Goal: Task Accomplishment & Management: Complete application form

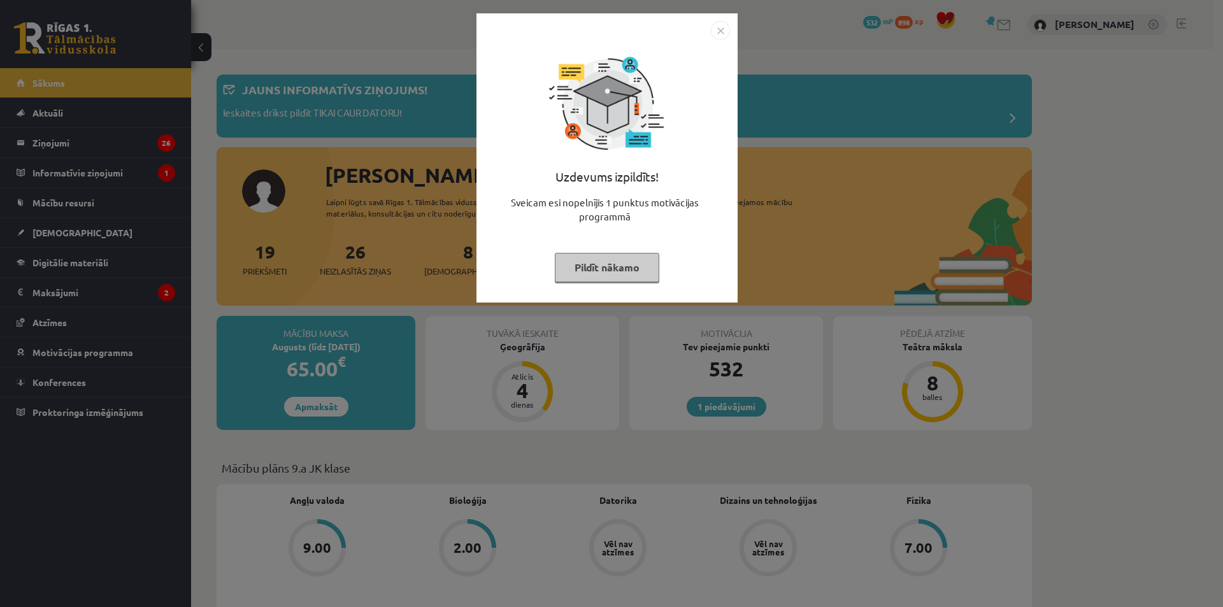
click at [724, 29] on img "Close" at bounding box center [720, 30] width 19 height 19
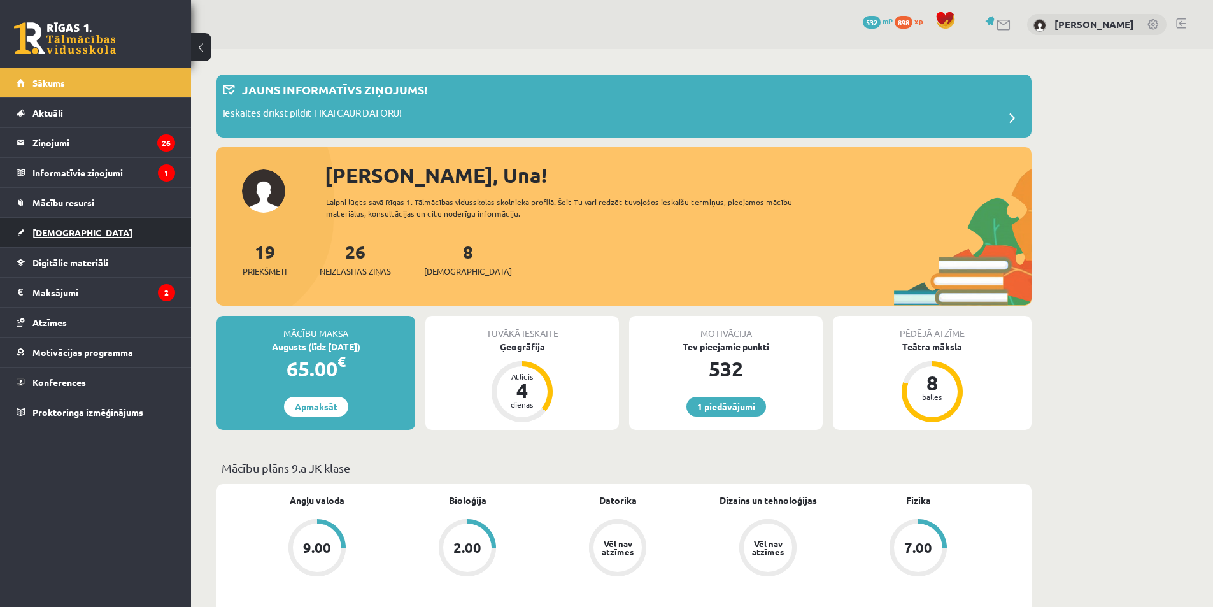
click at [110, 223] on link "[DEMOGRAPHIC_DATA]" at bounding box center [96, 232] width 159 height 29
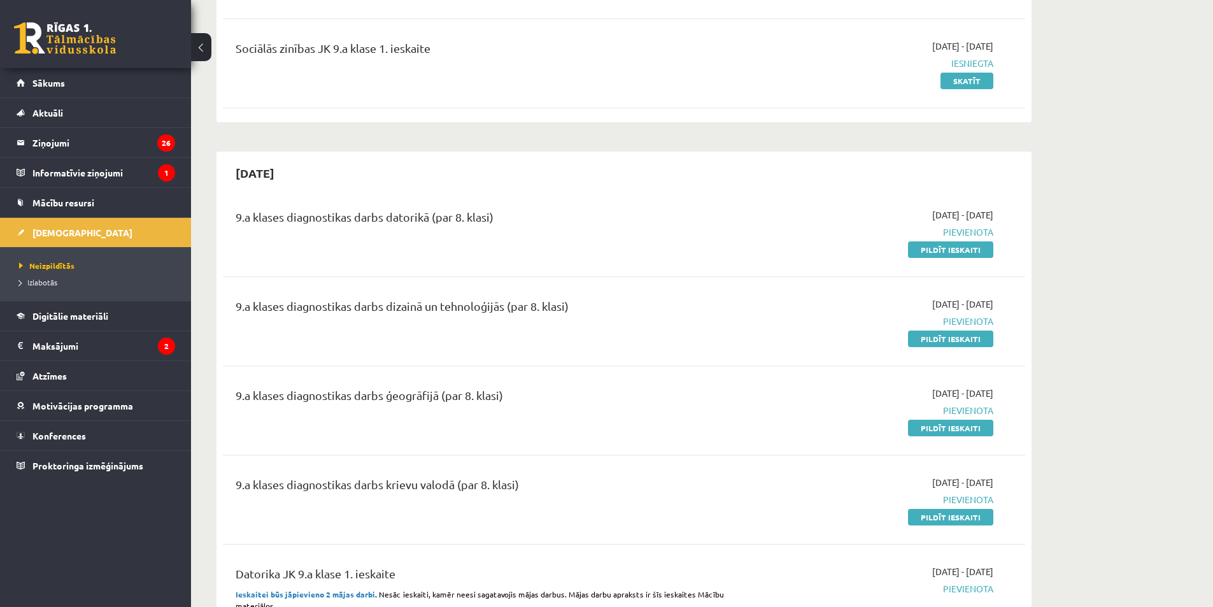
scroll to position [490, 0]
click at [930, 246] on link "Pildīt ieskaiti" at bounding box center [950, 249] width 85 height 17
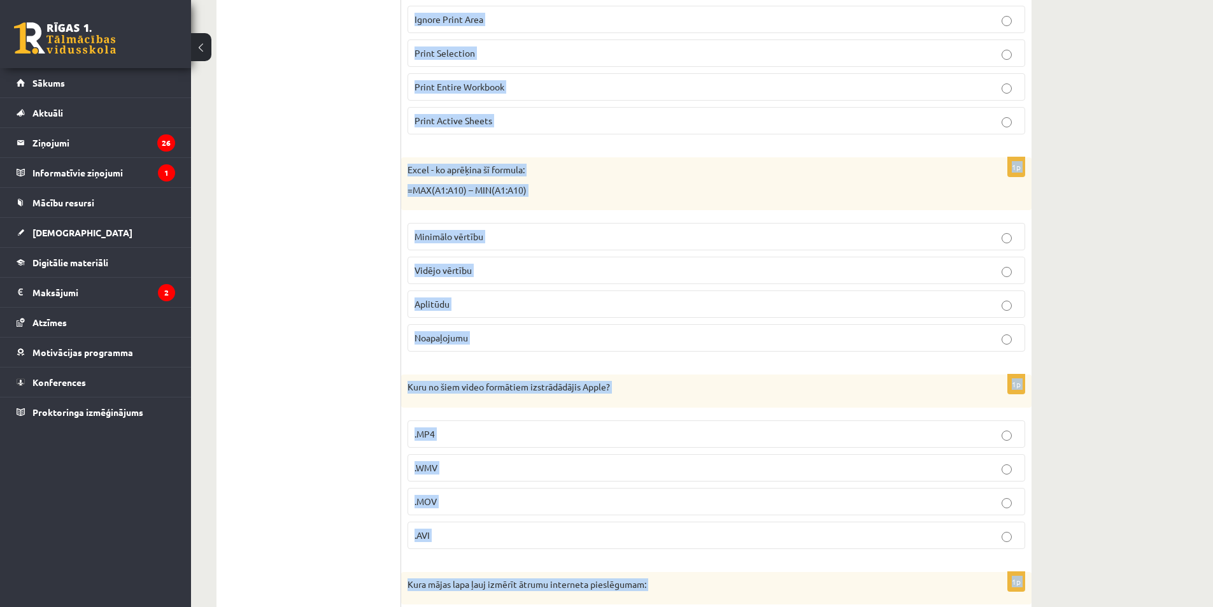
scroll to position [5736, 0]
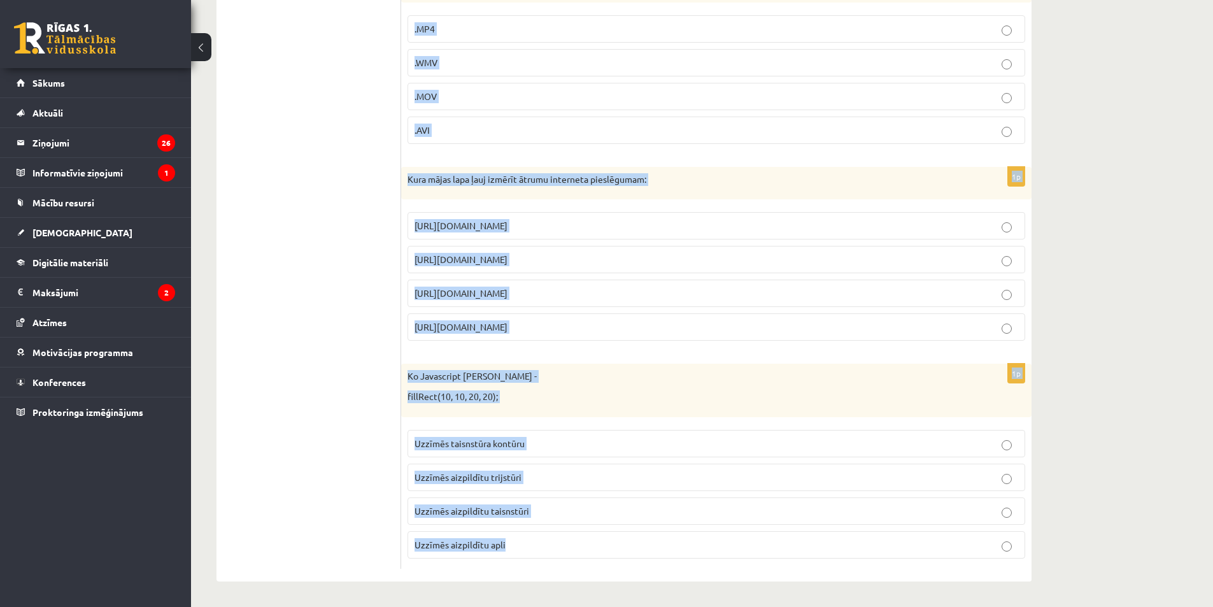
drag, startPoint x: 407, startPoint y: 183, endPoint x: 516, endPoint y: 624, distance: 454.6
copy form "Excel - Šūnas A1 vērtība ir 7, Šūnas B1 vērība ir 17 Šūnā C1 ir šāda formula - …"
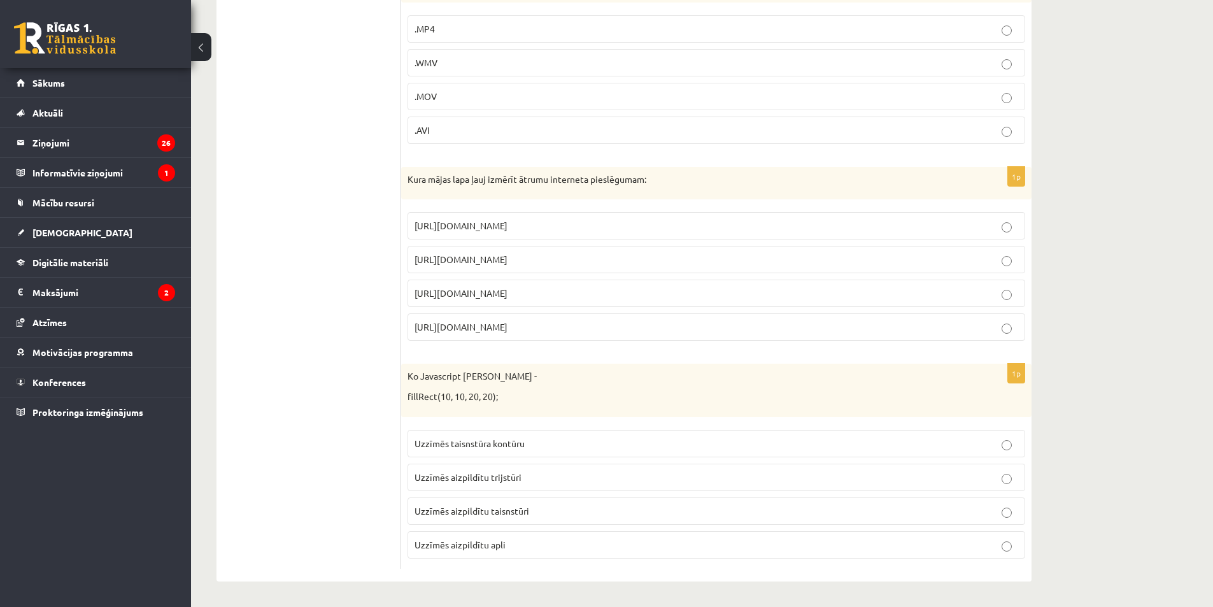
click at [488, 257] on span "https://www.speedtest.net" at bounding box center [461, 258] width 93 height 11
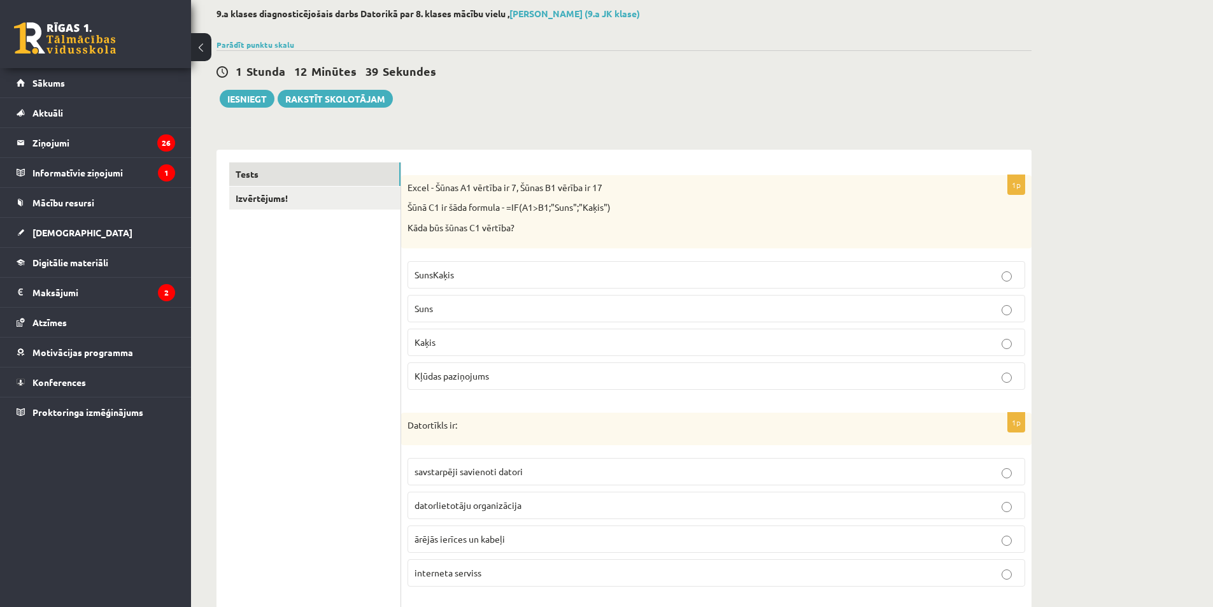
scroll to position [86, 0]
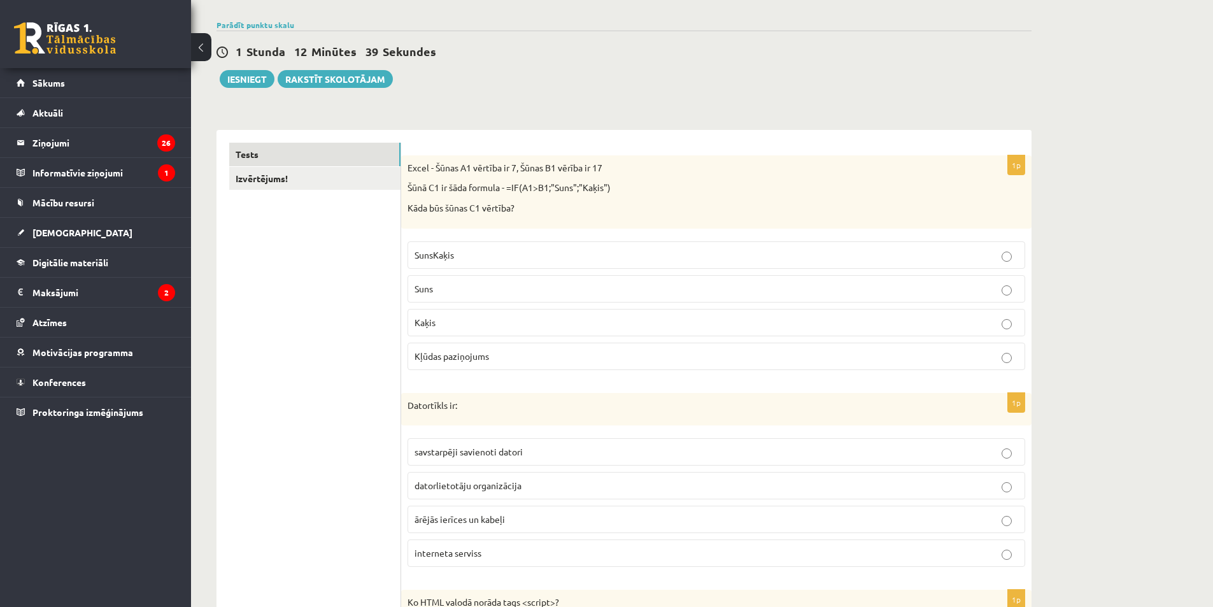
click at [458, 318] on p "Kaķis" at bounding box center [717, 322] width 604 height 13
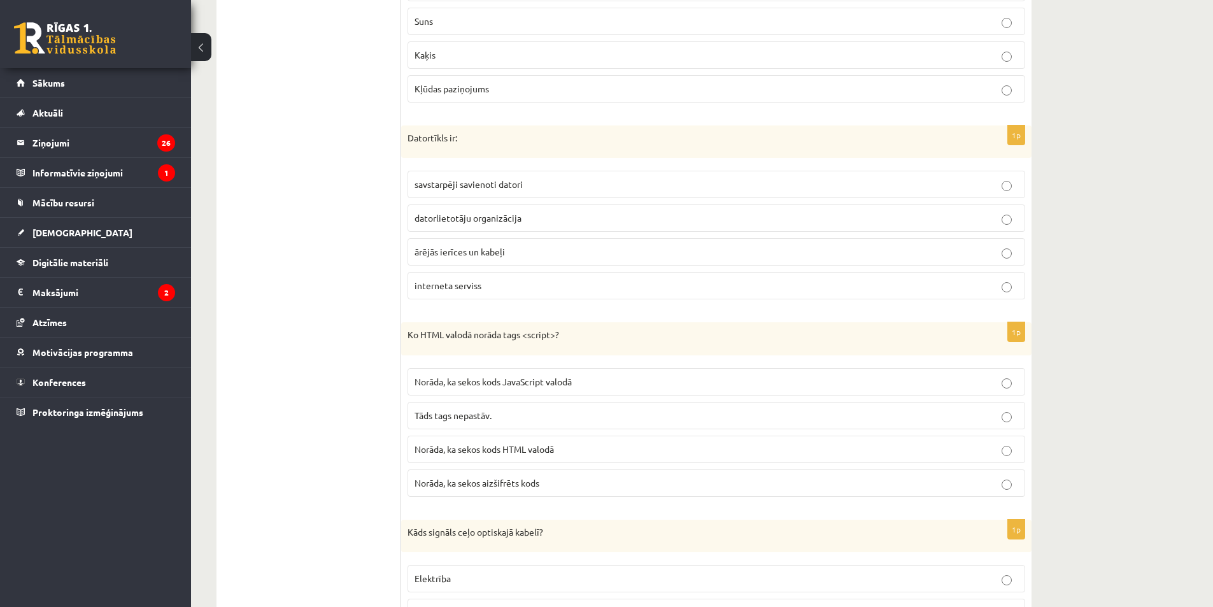
scroll to position [362, 0]
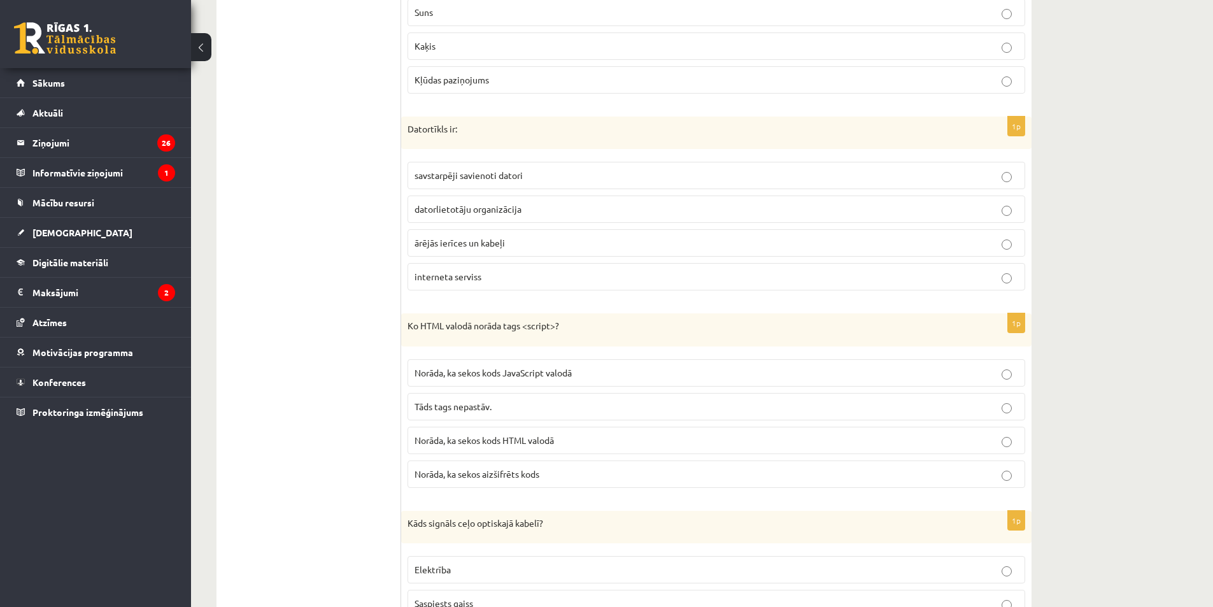
click at [482, 180] on span "savstarpēji savienoti datori" at bounding box center [469, 174] width 108 height 11
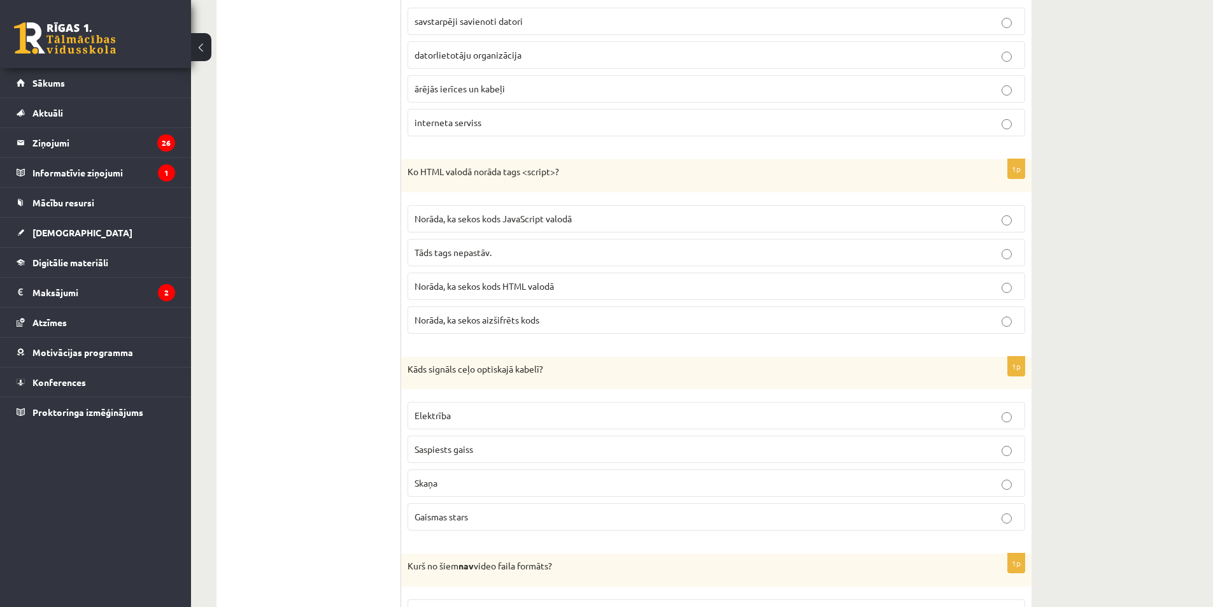
scroll to position [553, 0]
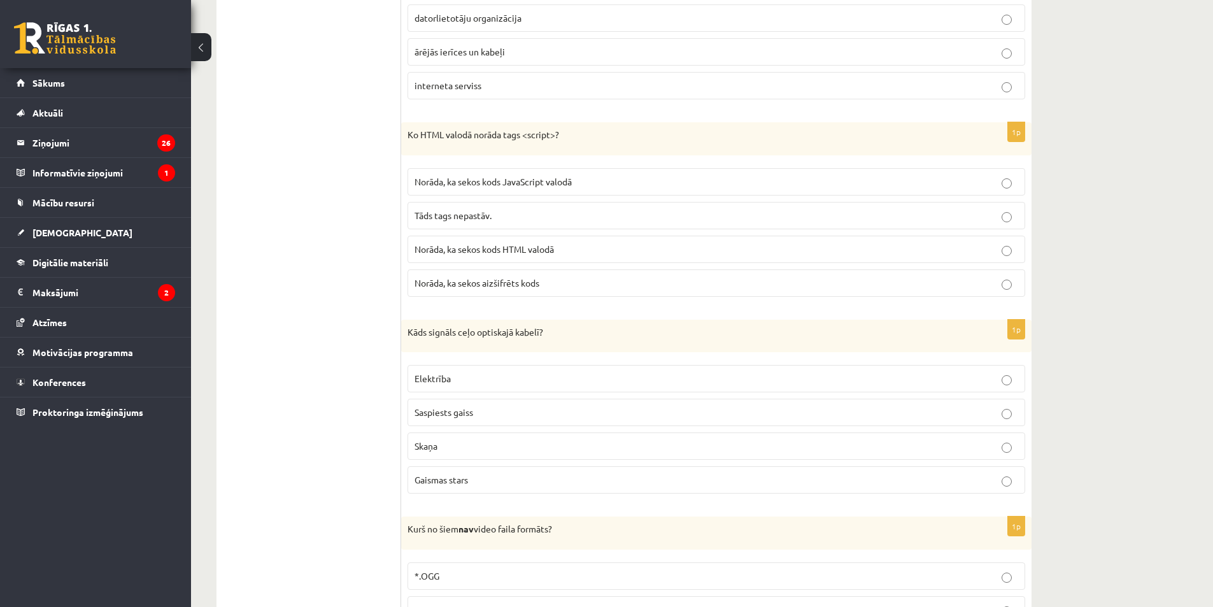
click at [572, 182] on span "Norāda, ka sekos kods JavaScript valodā" at bounding box center [493, 181] width 157 height 11
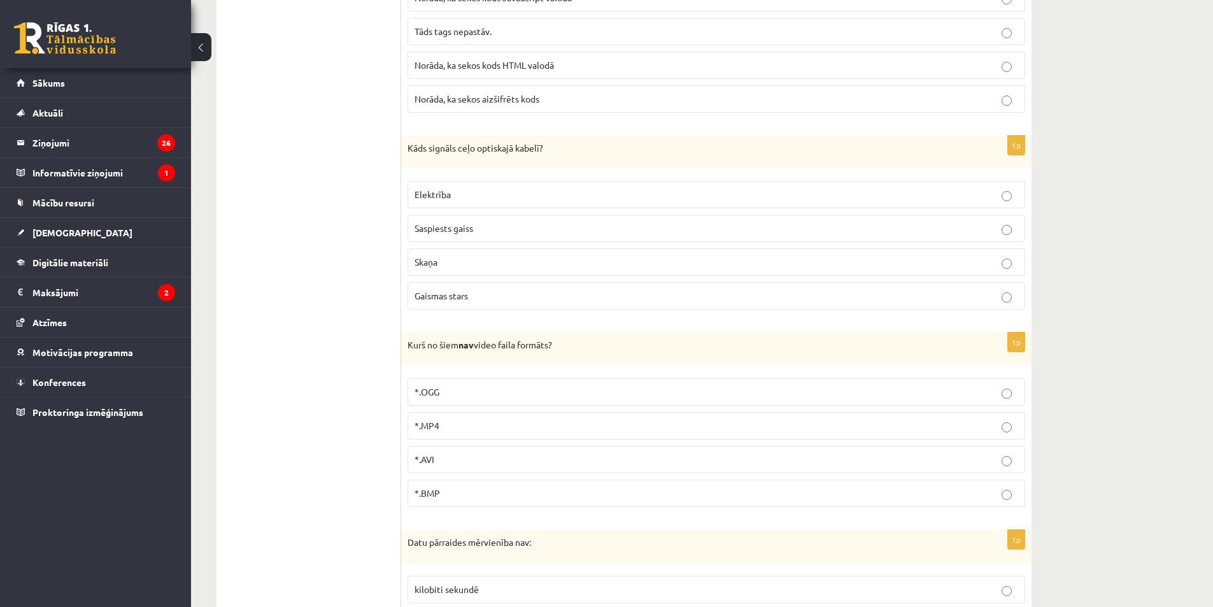
scroll to position [744, 0]
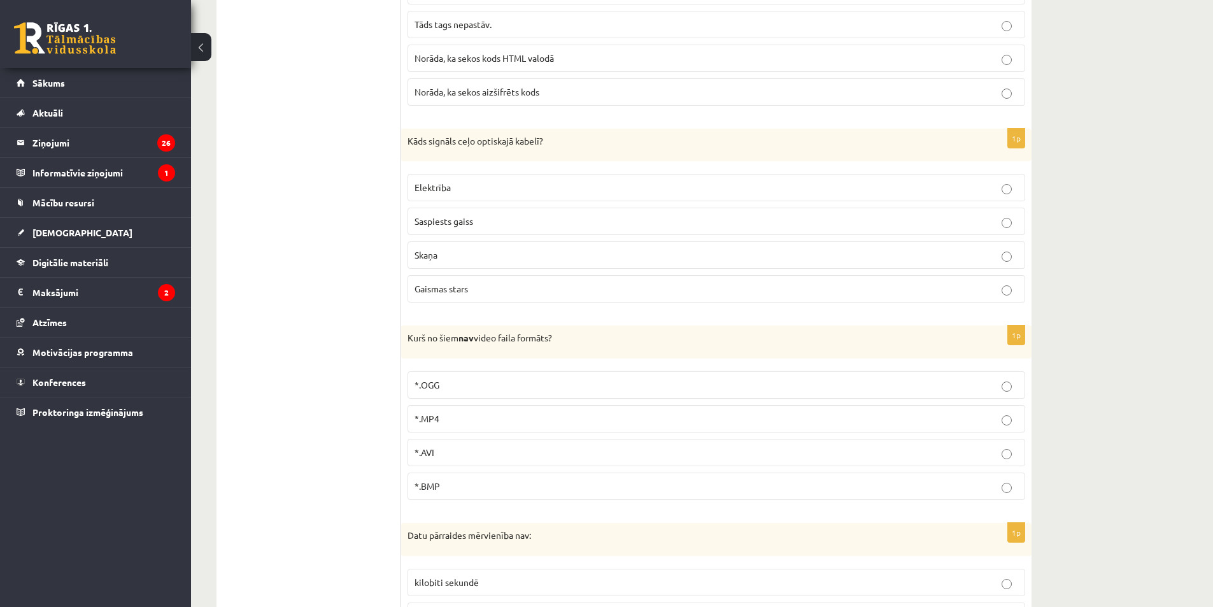
click at [467, 486] on p "*.BMP" at bounding box center [717, 485] width 604 height 13
click at [486, 295] on p "Gaismas stars" at bounding box center [717, 288] width 604 height 13
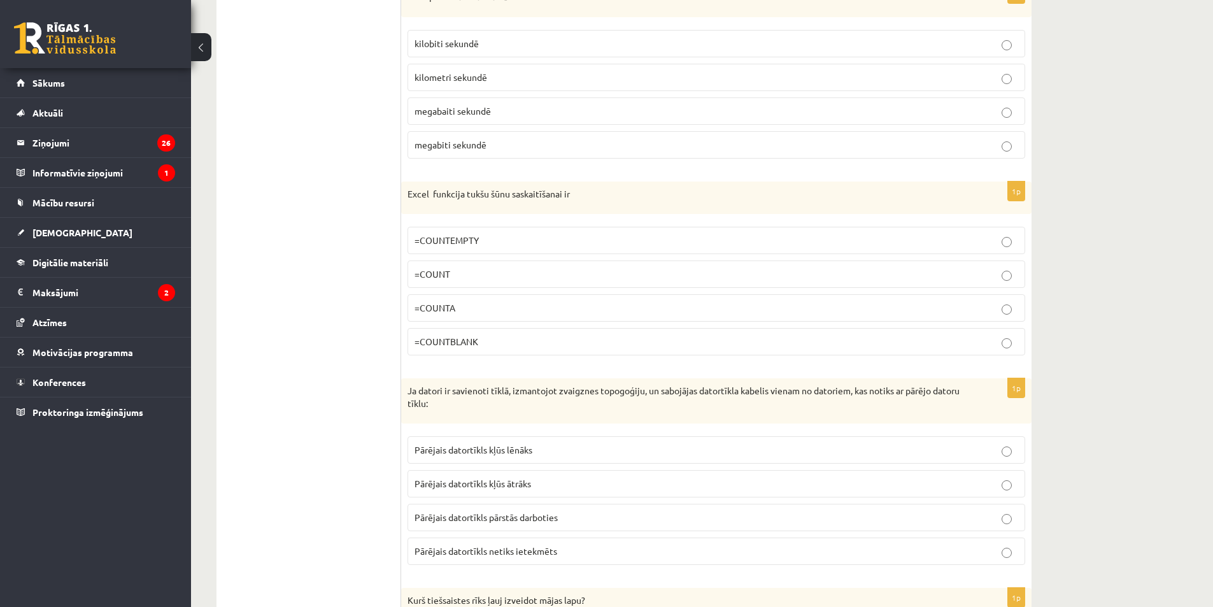
scroll to position [1296, 0]
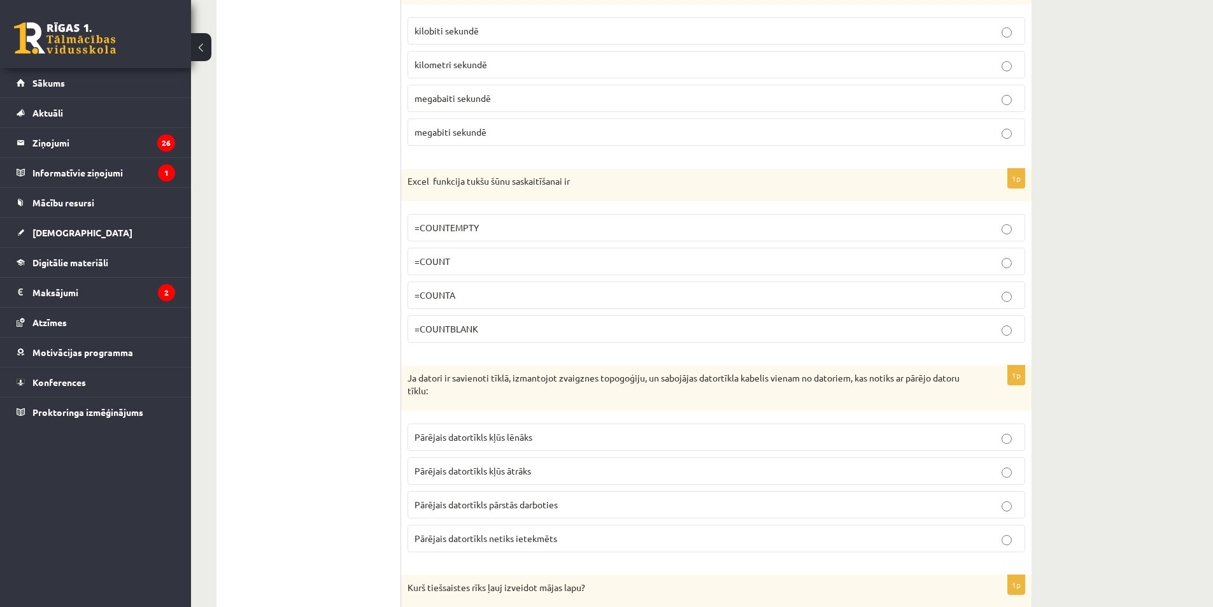
click at [472, 65] on span "kilometri sekundē" at bounding box center [451, 64] width 73 height 11
click at [516, 329] on p "=COUNTBLANK" at bounding box center [717, 328] width 604 height 13
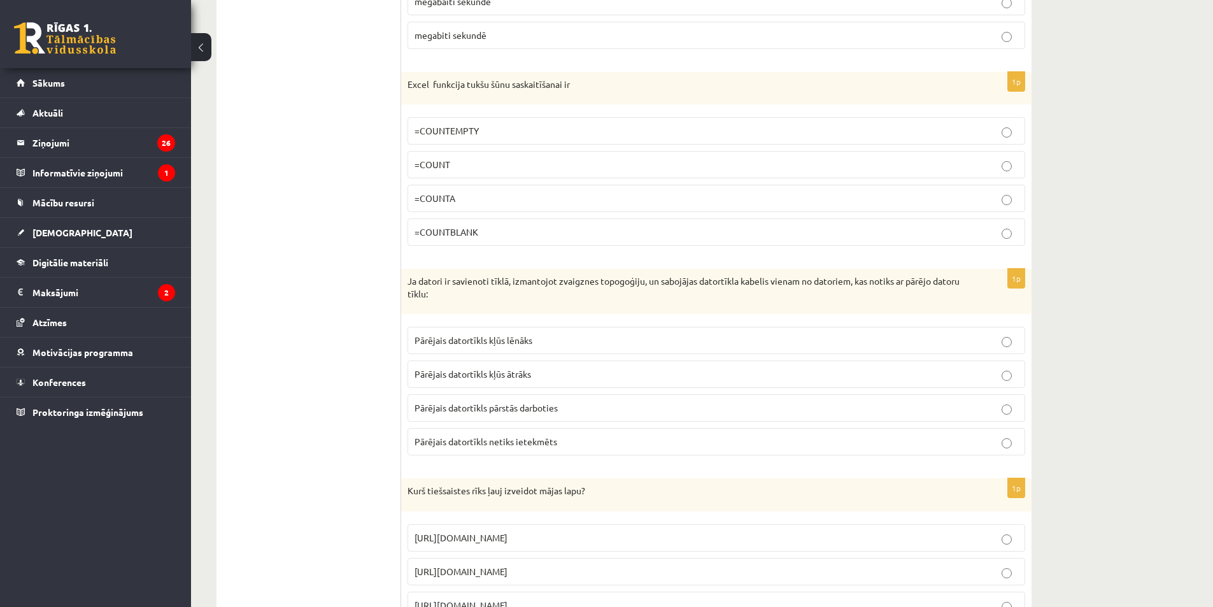
scroll to position [1423, 0]
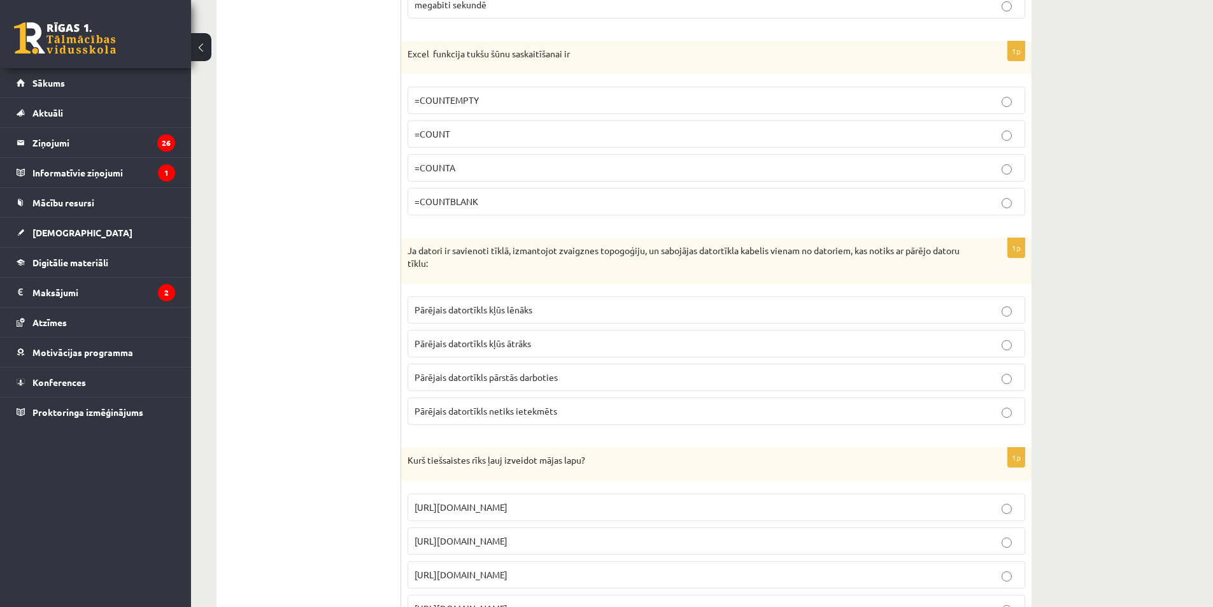
click at [585, 413] on p "Pārējais datortīkls netiks ietekmēts" at bounding box center [717, 410] width 604 height 13
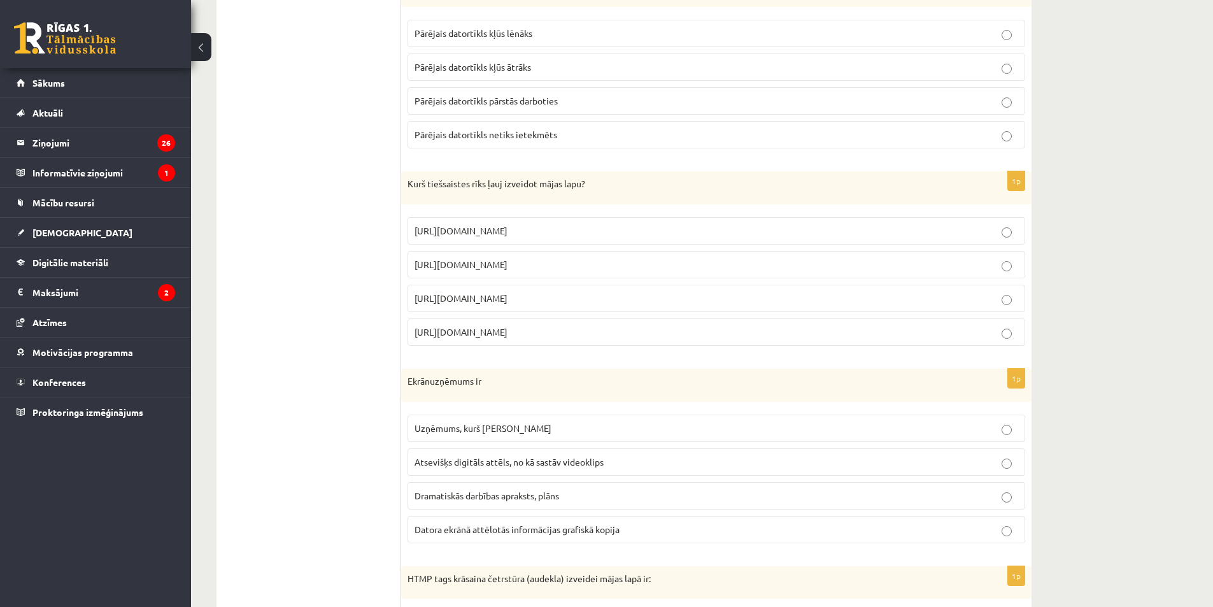
scroll to position [1720, 0]
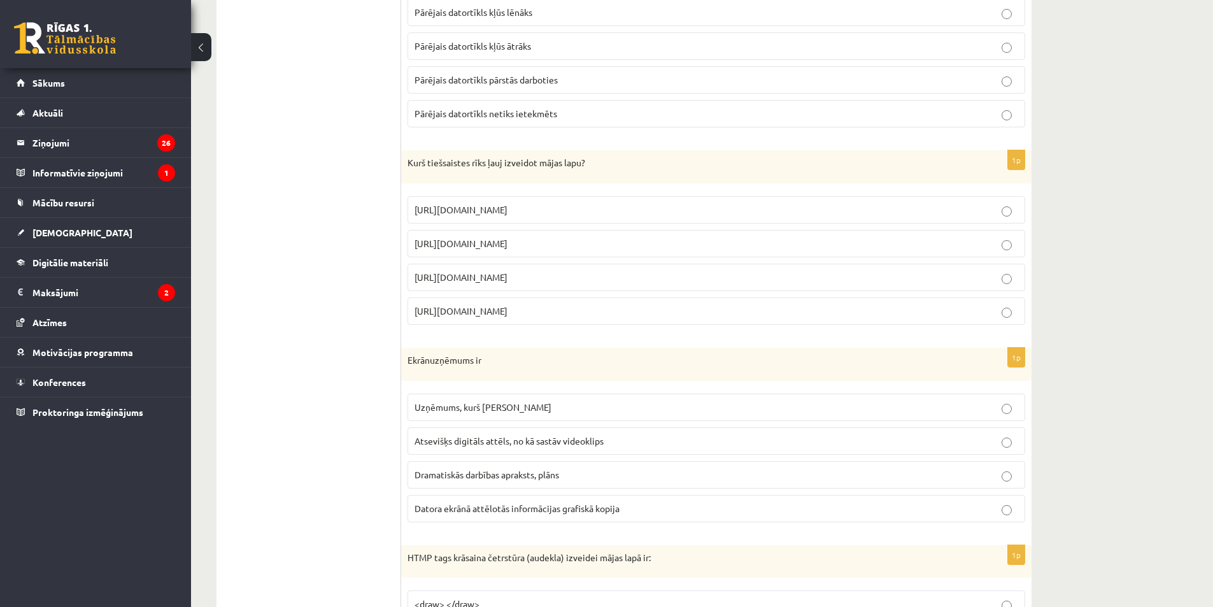
click at [548, 272] on p "https://www.mozello.lv" at bounding box center [717, 277] width 604 height 13
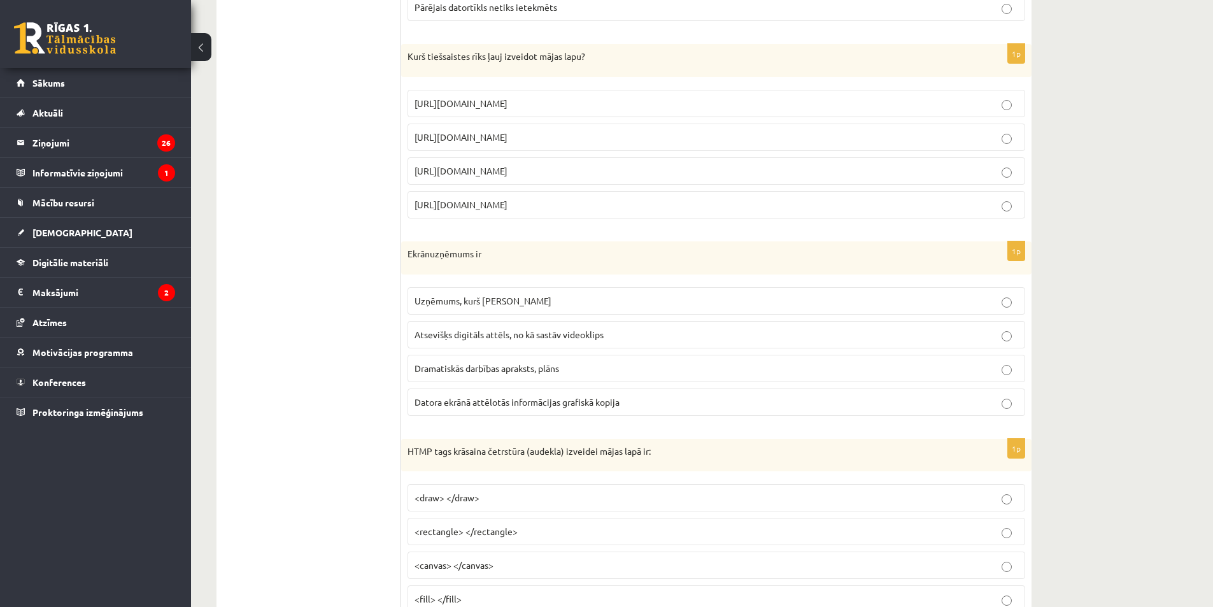
click at [514, 400] on span "Datora ekrānā attēlotās informācijas grafiskā kopija" at bounding box center [517, 401] width 205 height 11
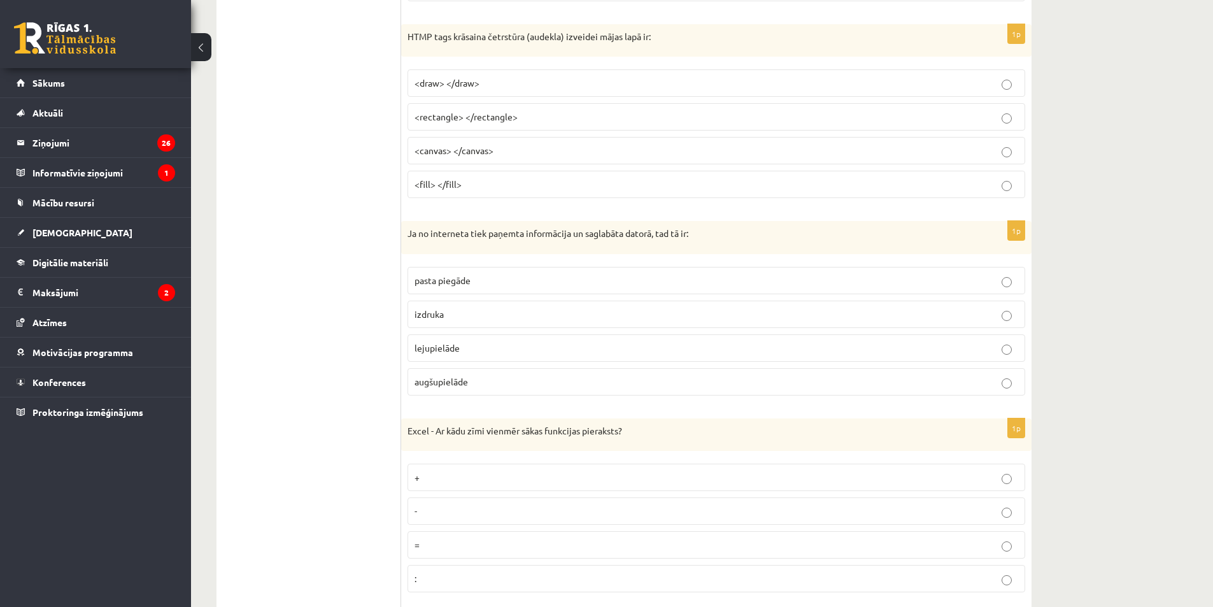
scroll to position [2251, 0]
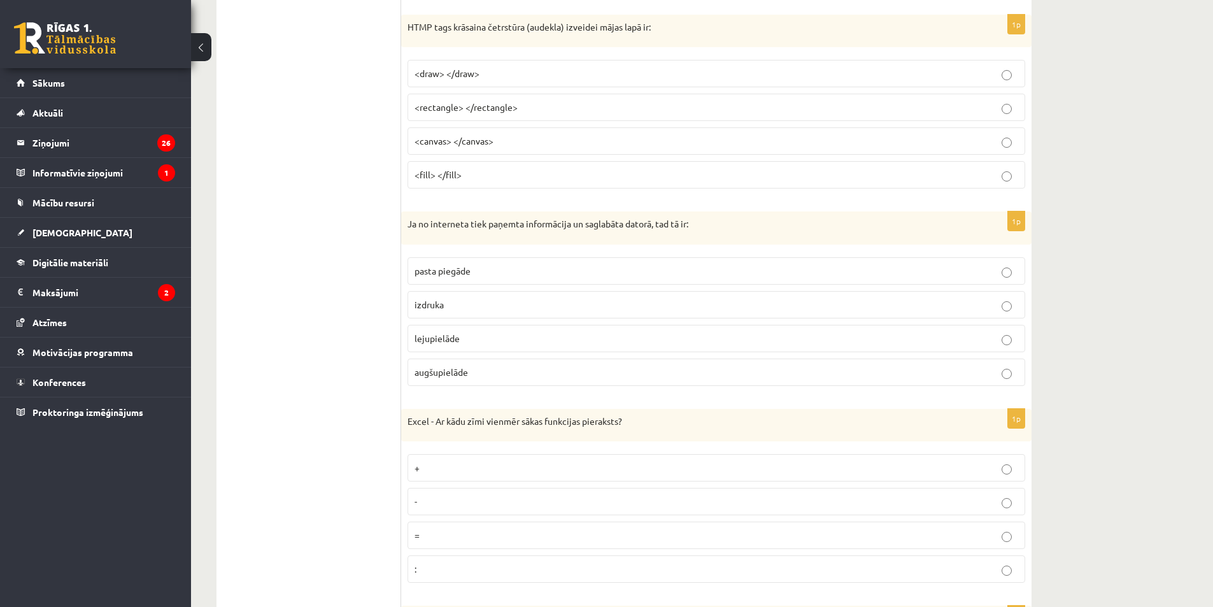
click at [503, 143] on p "<canvas> </canvas>" at bounding box center [717, 140] width 604 height 13
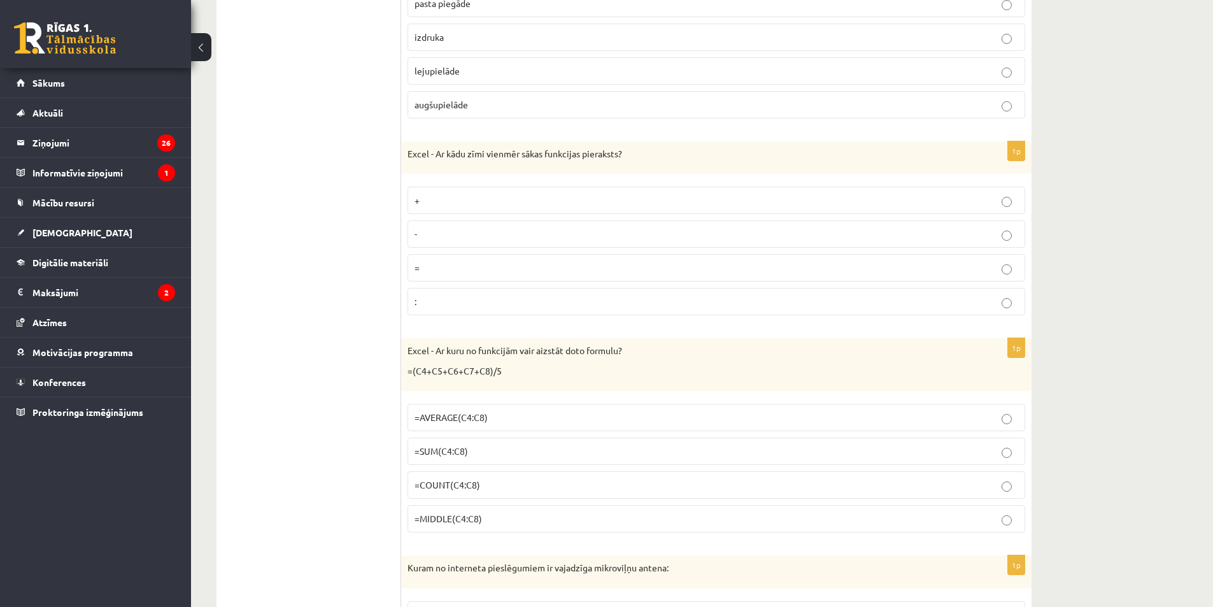
scroll to position [2506, 0]
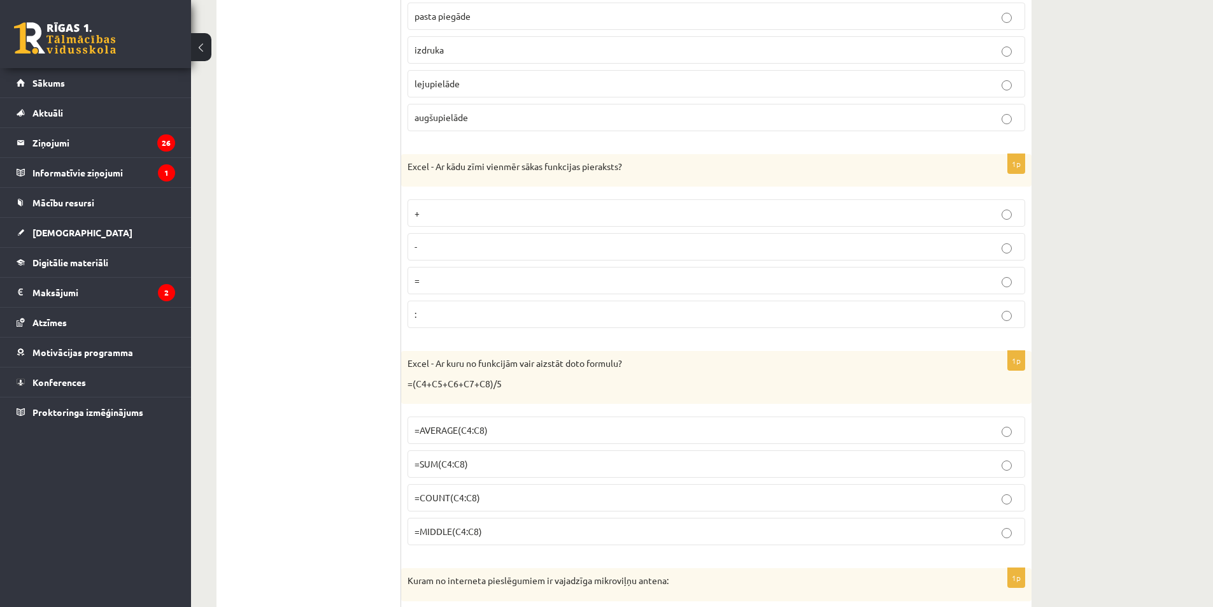
click at [483, 82] on p "lejupielāde" at bounding box center [717, 83] width 604 height 13
click at [494, 290] on label "=" at bounding box center [717, 280] width 618 height 27
click at [504, 430] on p "=AVERAGE(C4:C8)" at bounding box center [717, 429] width 604 height 13
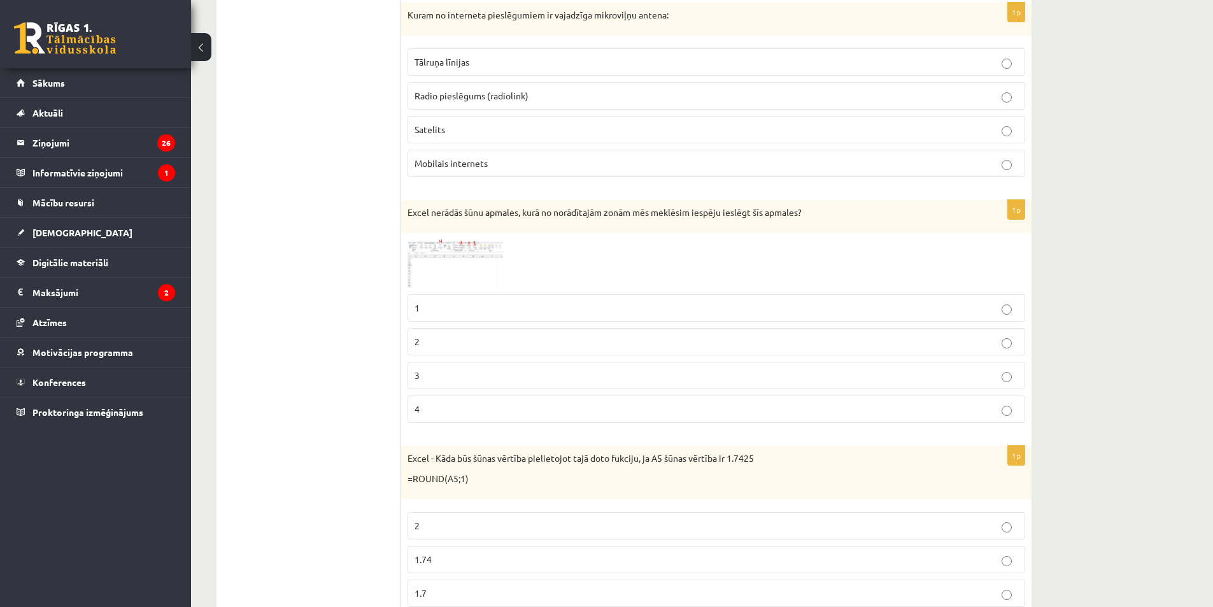
scroll to position [3100, 0]
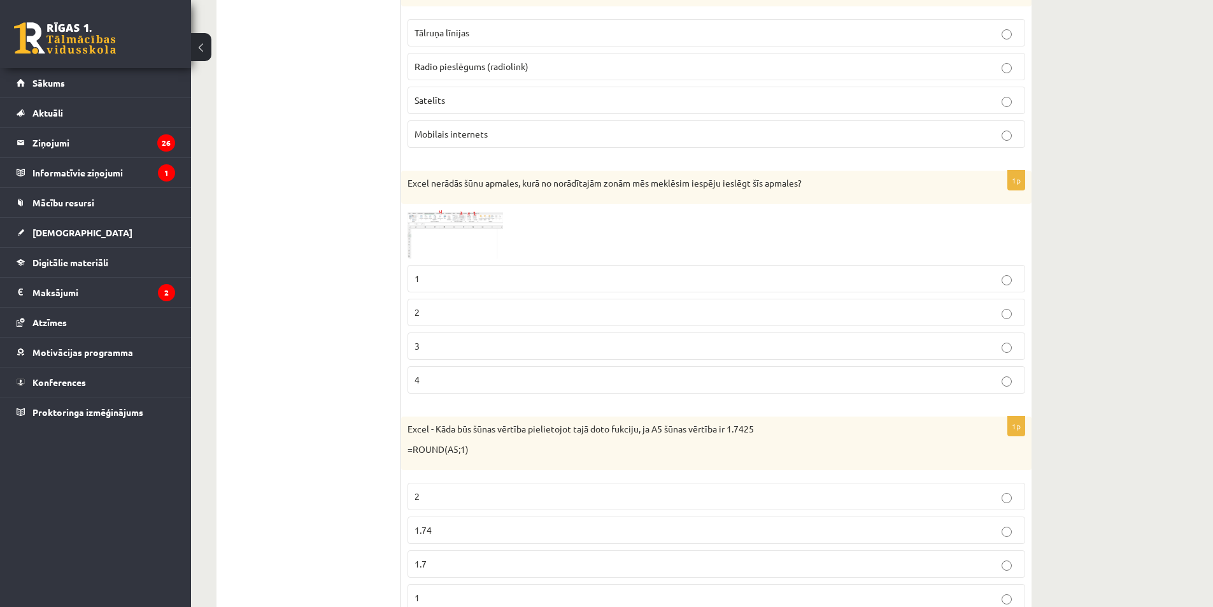
click at [483, 68] on span "Radio pieslēgums (radiolink)" at bounding box center [472, 65] width 114 height 11
click at [429, 344] on p "3" at bounding box center [717, 345] width 604 height 13
click at [434, 246] on img at bounding box center [456, 234] width 96 height 49
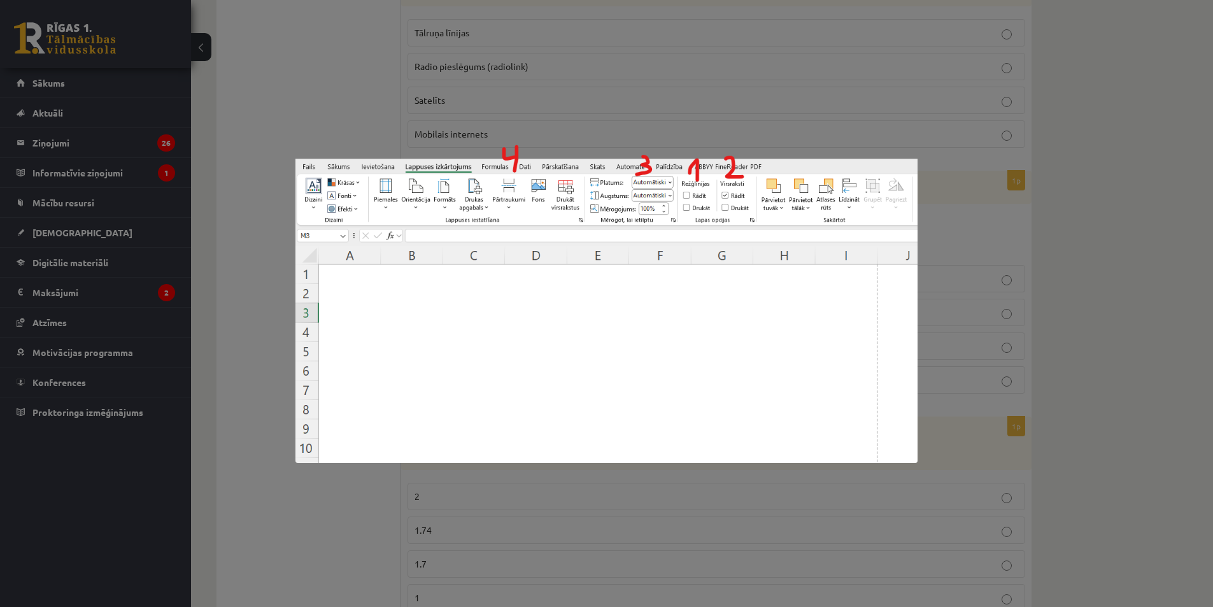
click at [350, 530] on div at bounding box center [606, 303] width 1213 height 607
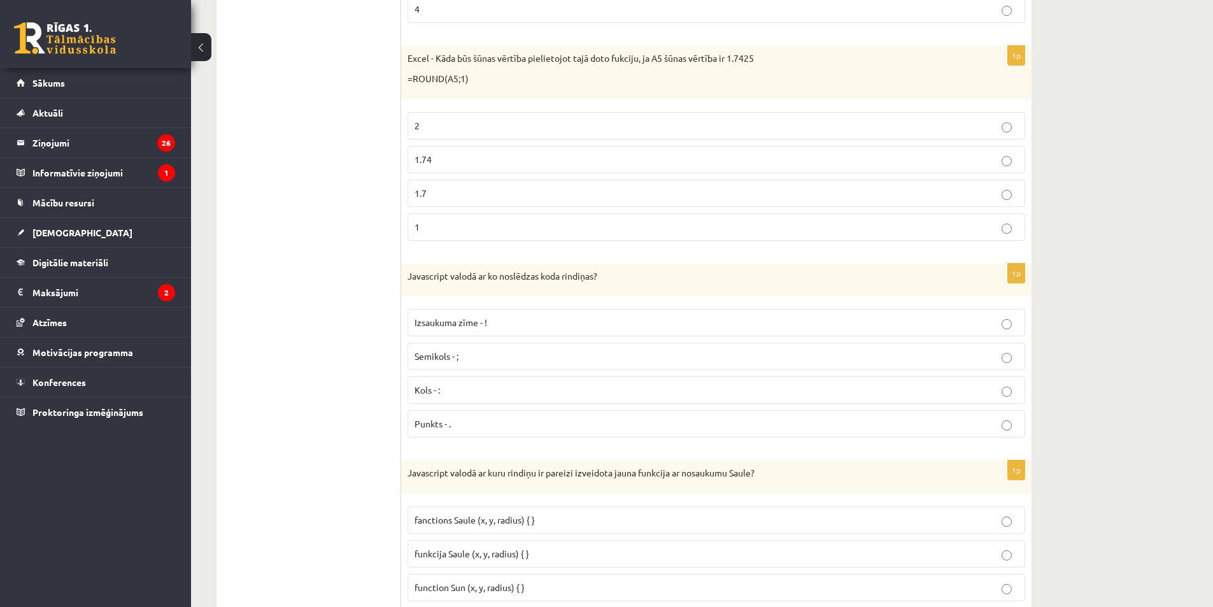
scroll to position [3503, 0]
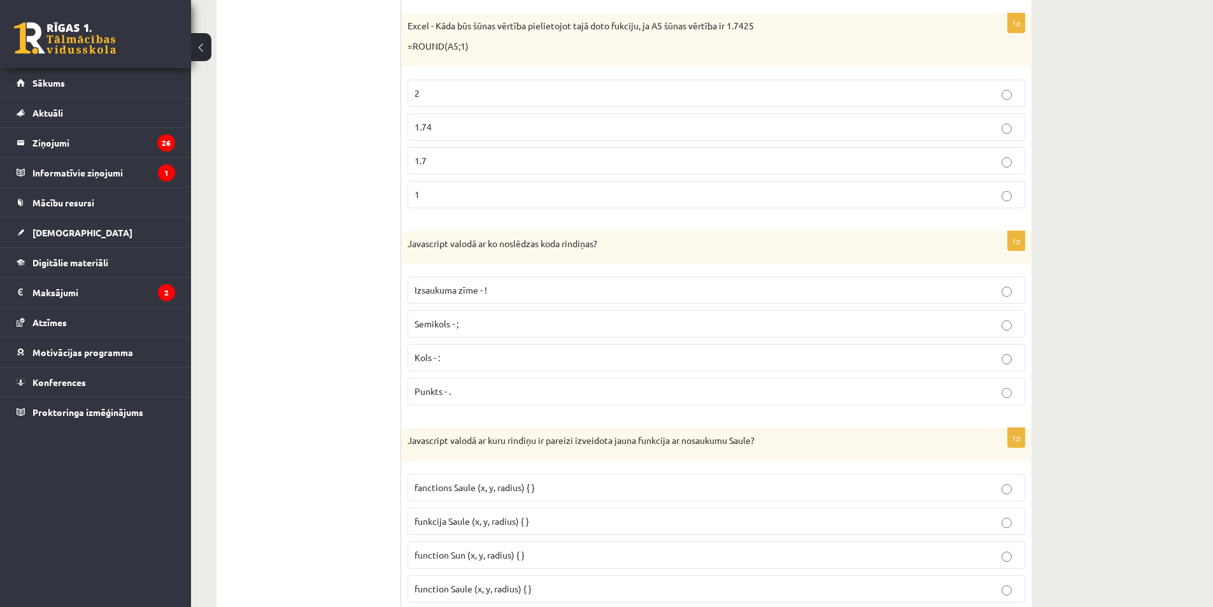
click at [443, 167] on p "1.7" at bounding box center [717, 160] width 604 height 13
click at [477, 320] on p "Semikols - ;" at bounding box center [717, 323] width 604 height 13
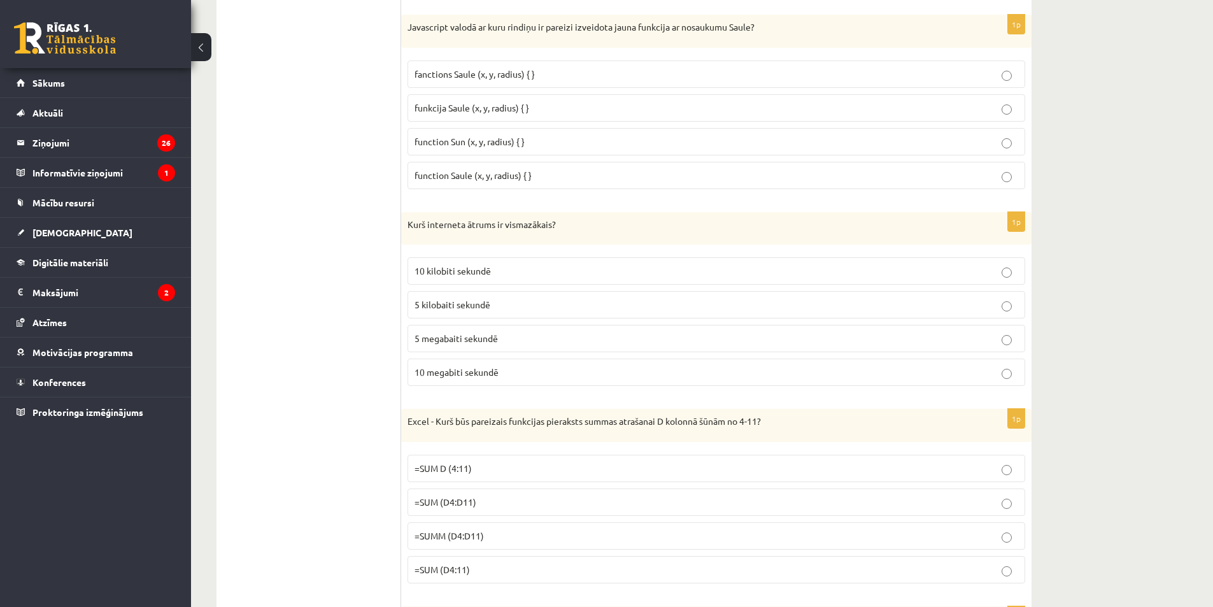
scroll to position [3928, 0]
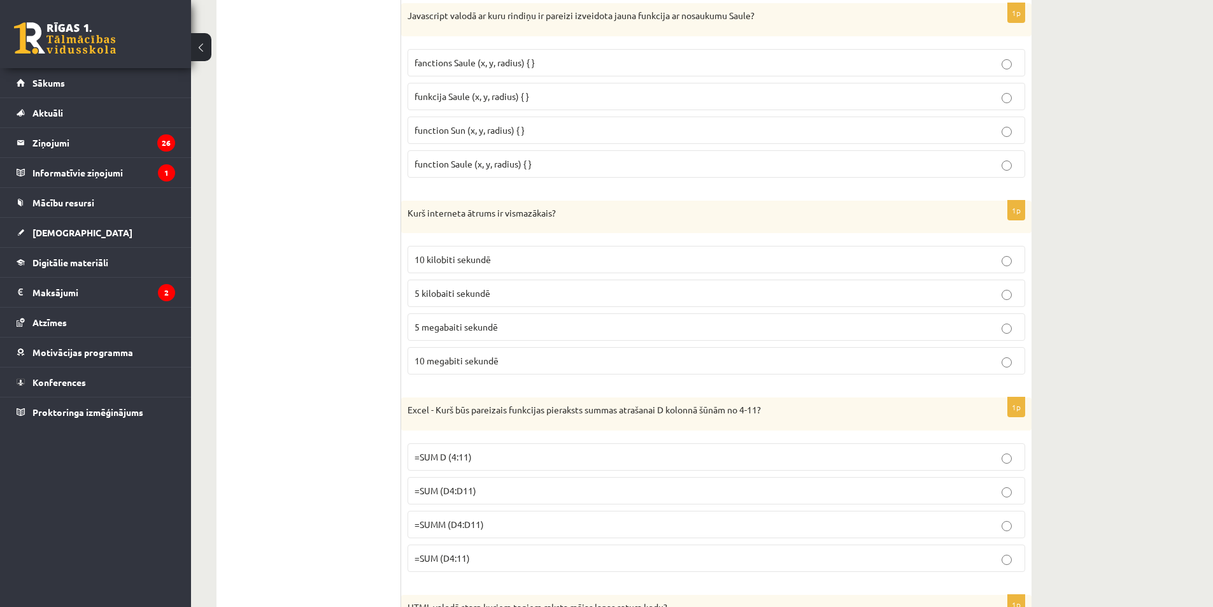
click at [480, 64] on span "fanctions Saule (x, y, radius) { }" at bounding box center [475, 62] width 120 height 11
click at [490, 167] on span "function Saule (x, y, radius) { }" at bounding box center [473, 163] width 117 height 11
click at [500, 302] on label "5 kilobaiti sekundē" at bounding box center [717, 293] width 618 height 27
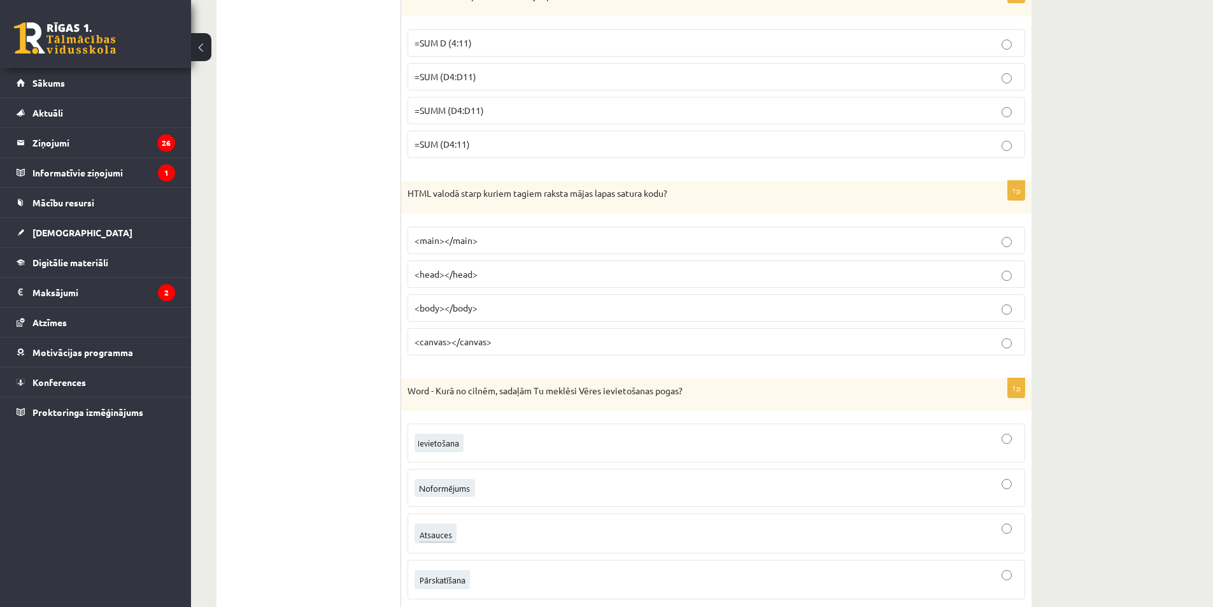
scroll to position [4352, 0]
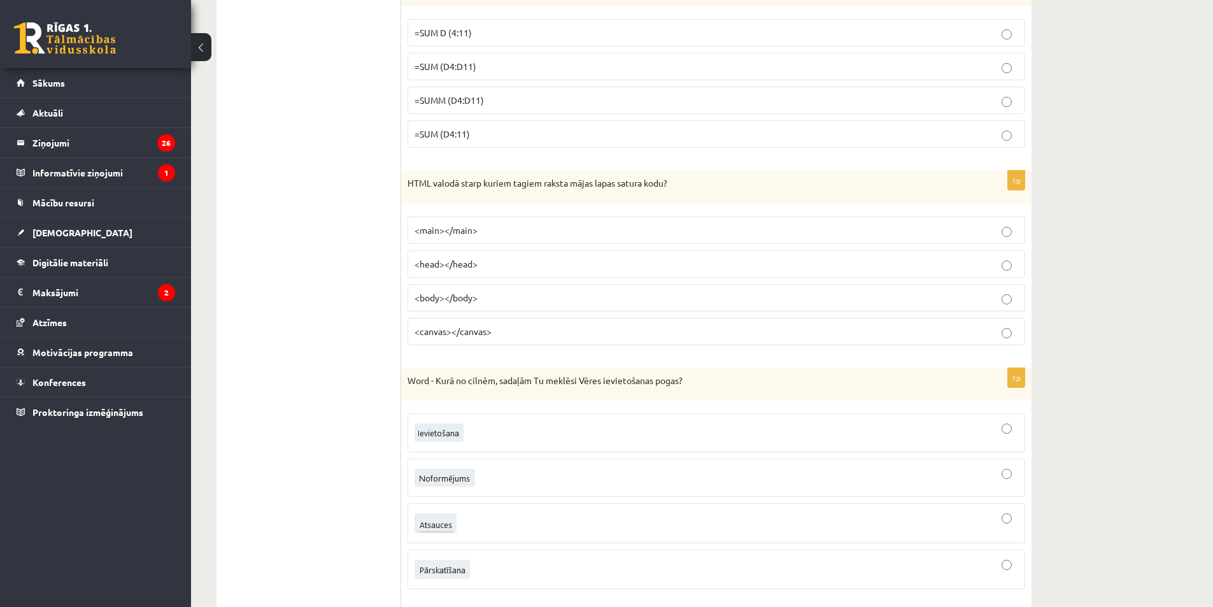
click at [486, 30] on p "=SUM D (4:11)" at bounding box center [717, 32] width 604 height 13
click at [477, 71] on p "=SUM (D4:D11)" at bounding box center [717, 66] width 604 height 13
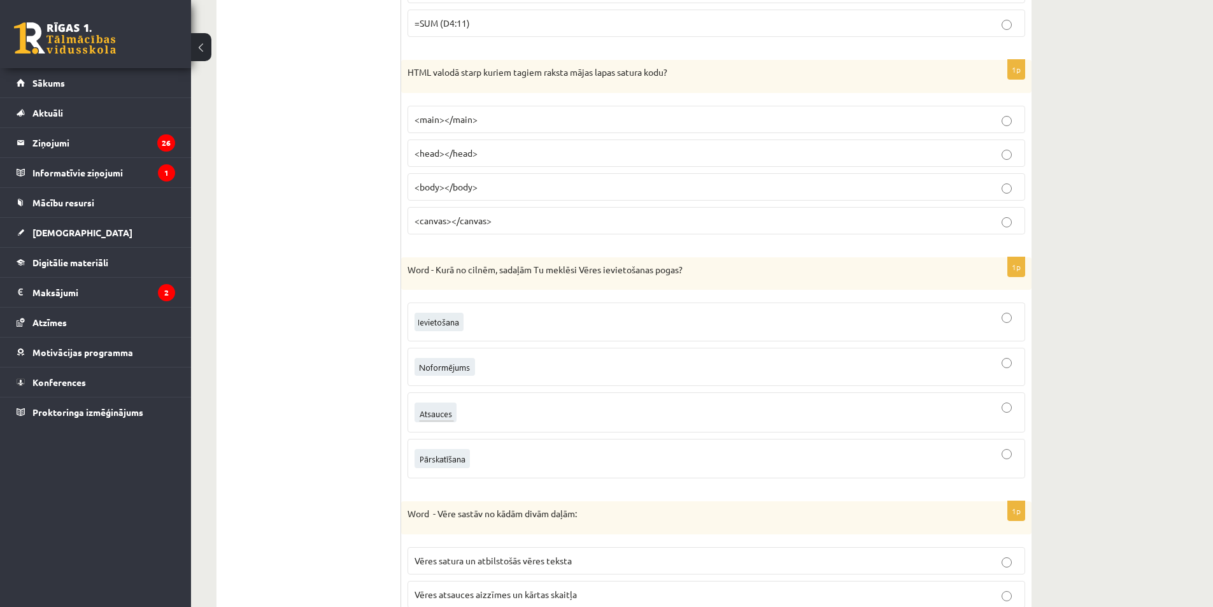
scroll to position [4479, 0]
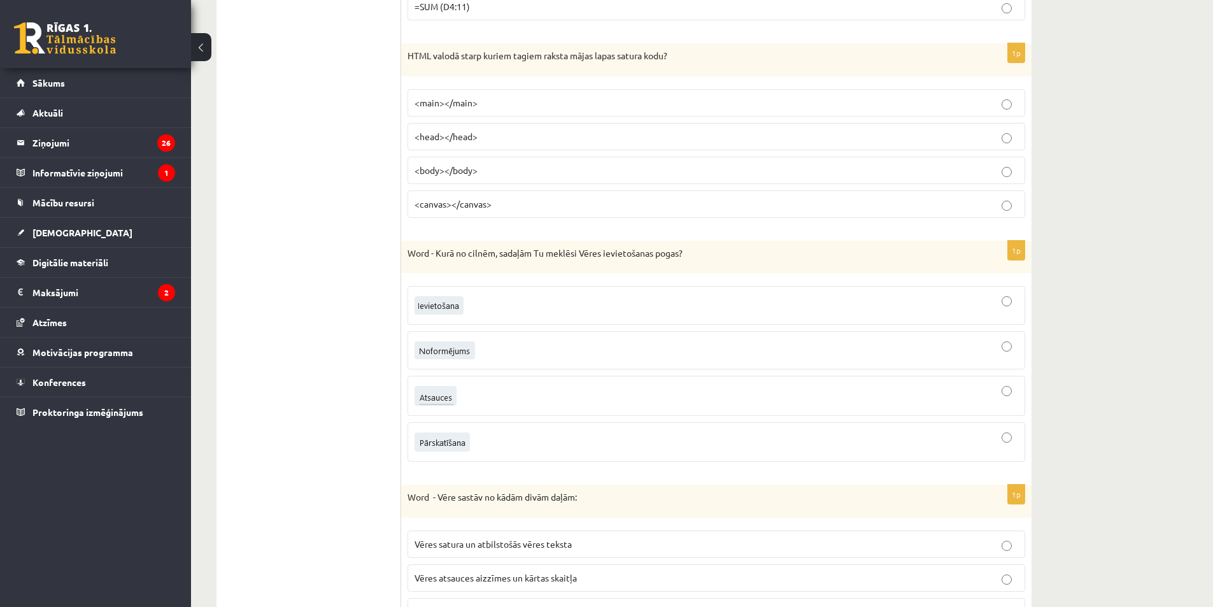
click at [483, 173] on p "<body></body>" at bounding box center [717, 170] width 604 height 13
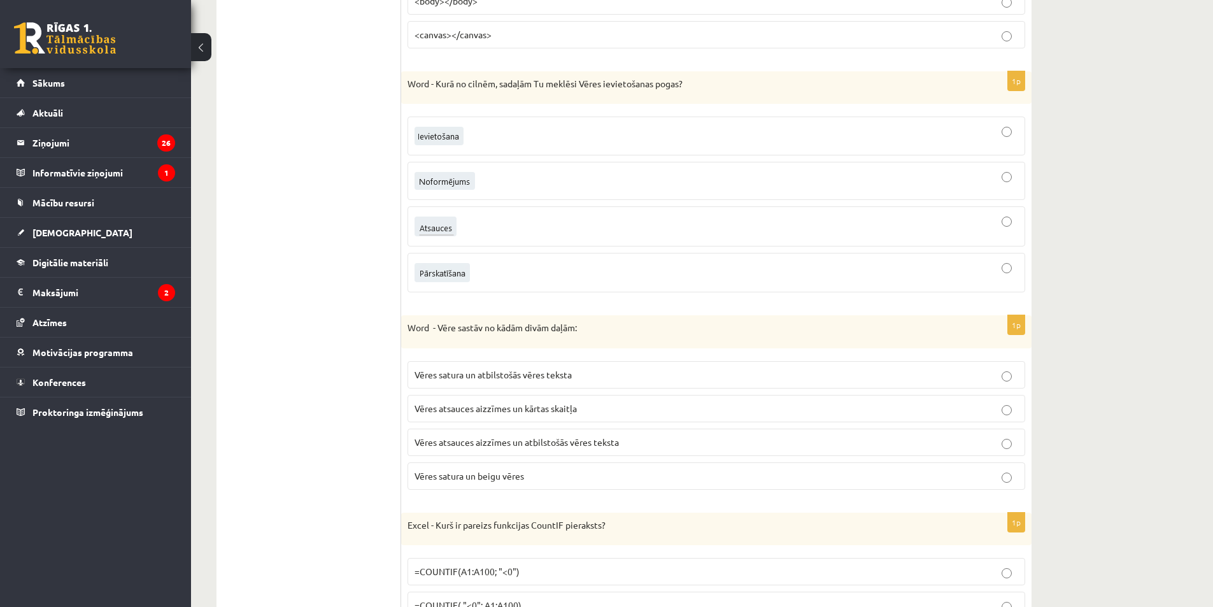
scroll to position [4649, 0]
click at [474, 231] on div at bounding box center [717, 226] width 604 height 26
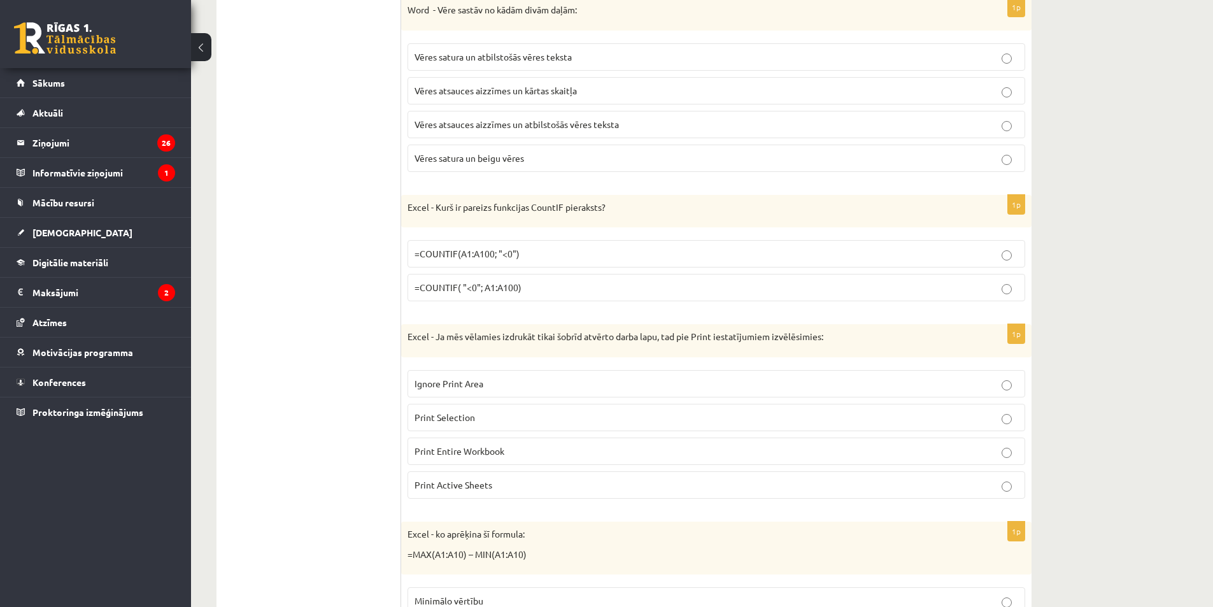
scroll to position [4968, 0]
click at [465, 123] on span "Vēres atsauces aizzīmes un atbilstošās vēres teksta" at bounding box center [517, 122] width 204 height 11
click at [474, 291] on span "=COUNTIF( "<0"; A1:A100)" at bounding box center [468, 285] width 107 height 11
click at [485, 251] on span "=COUNTIF(A1:A100; "<0")" at bounding box center [467, 251] width 105 height 11
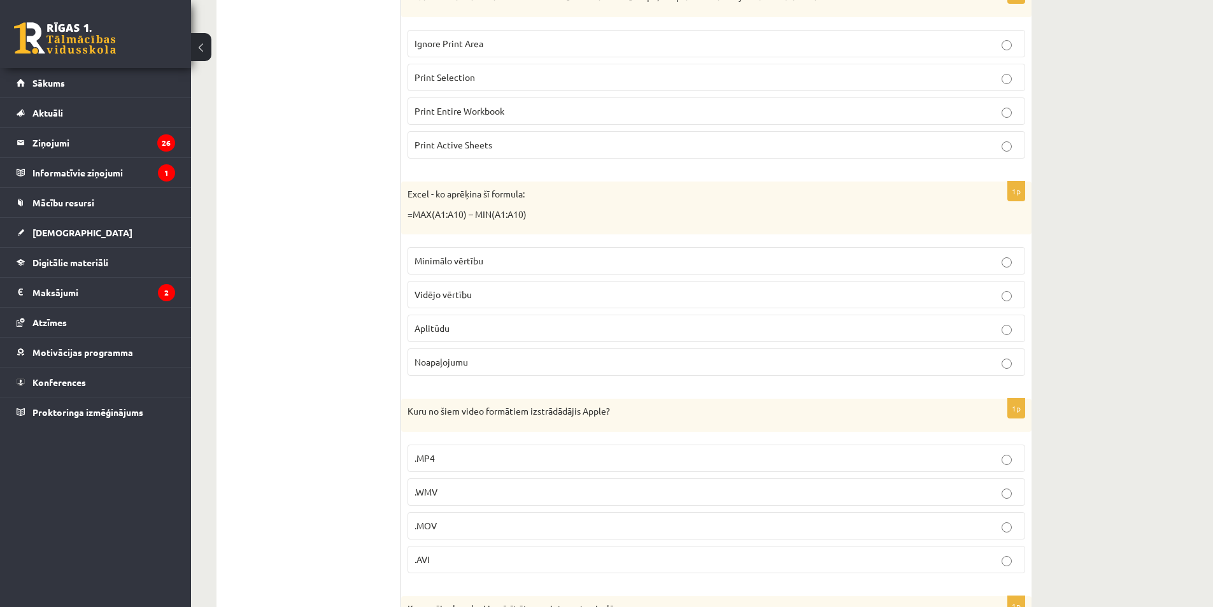
scroll to position [5307, 0]
click at [500, 152] on label "Print Active Sheets" at bounding box center [717, 144] width 618 height 27
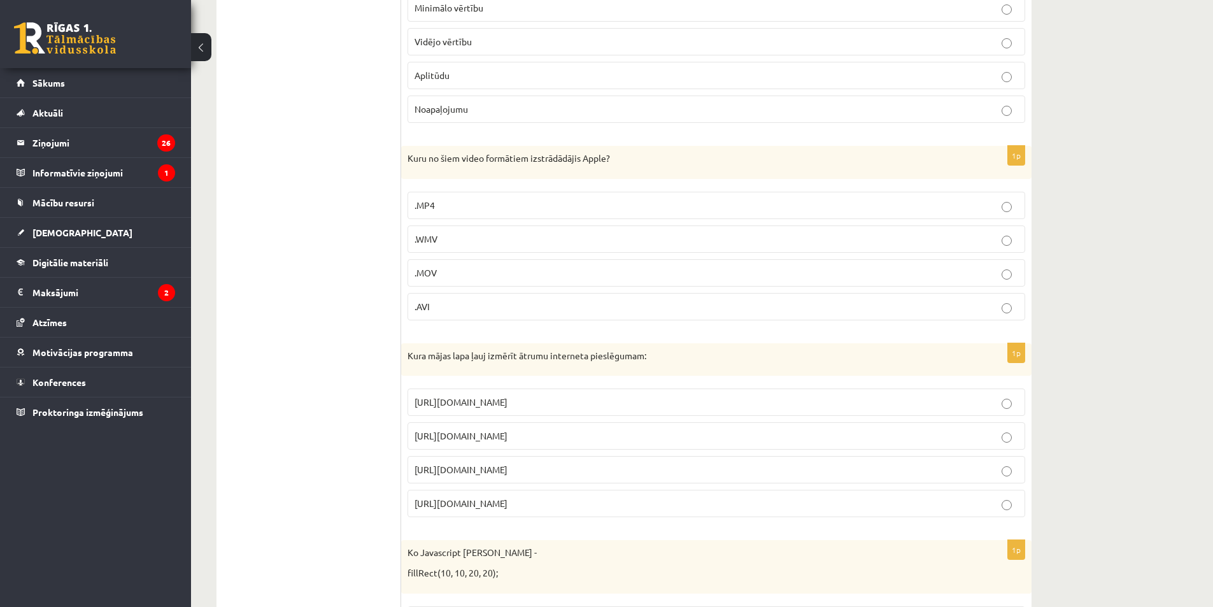
scroll to position [5562, 0]
click at [453, 76] on p "Aplitūdu" at bounding box center [717, 72] width 604 height 13
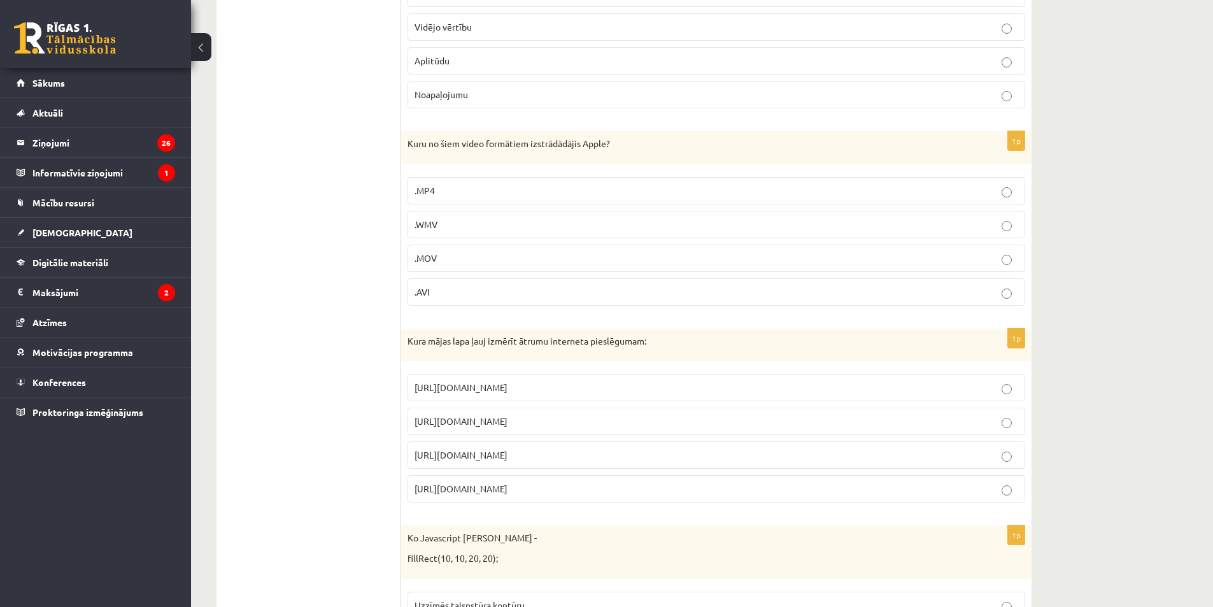
scroll to position [5626, 0]
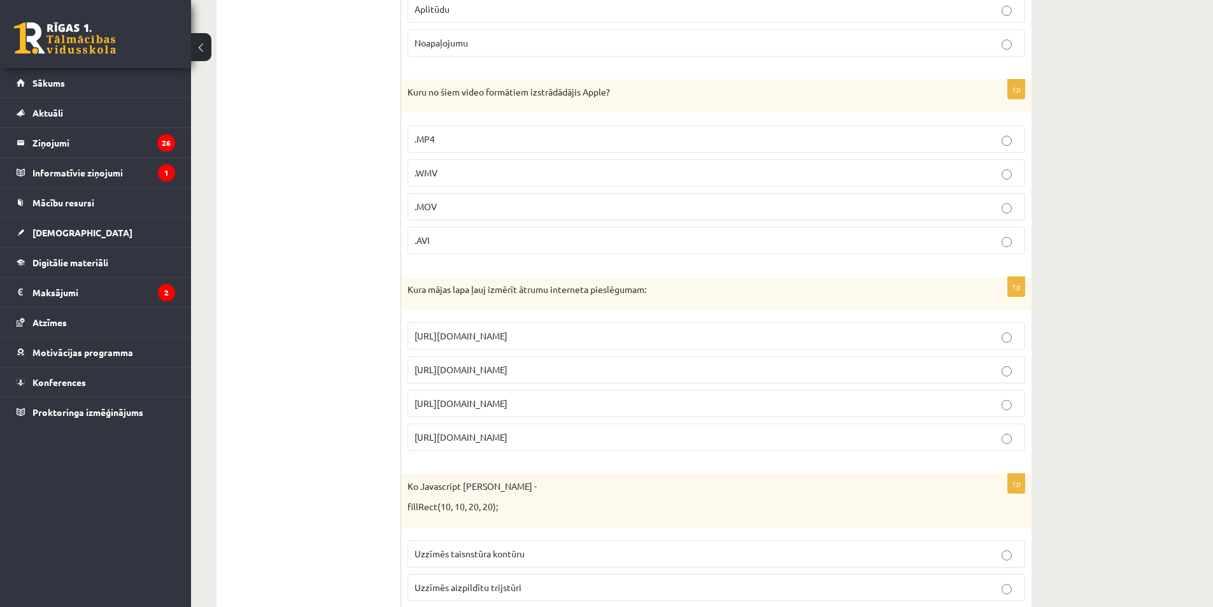
click at [497, 199] on label ".MOV" at bounding box center [717, 206] width 618 height 27
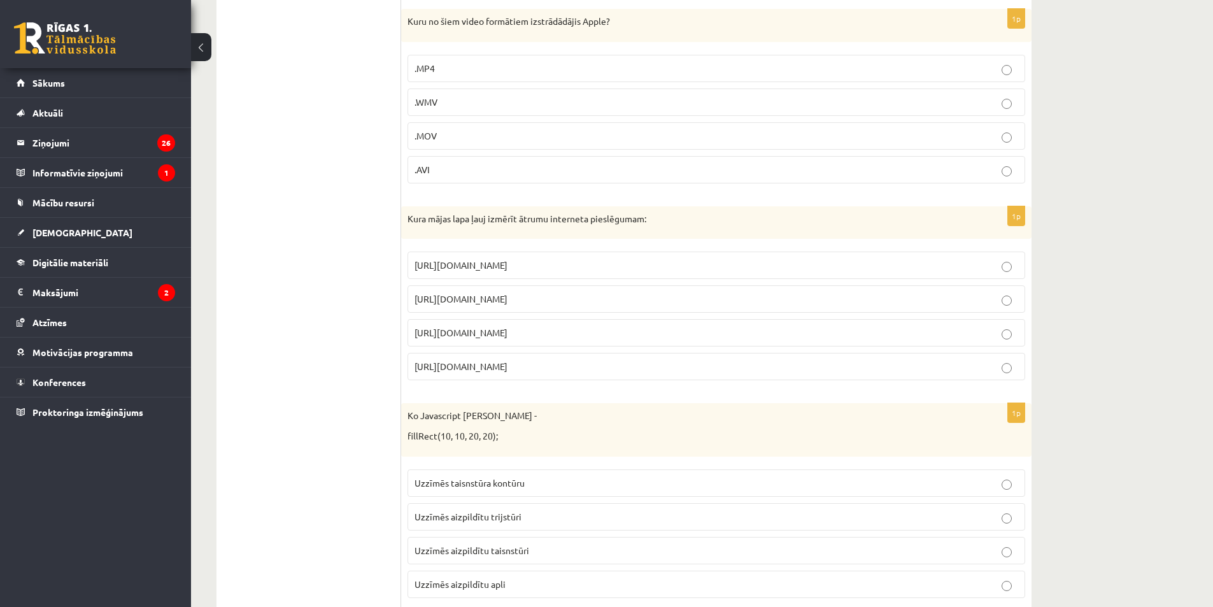
scroll to position [5736, 0]
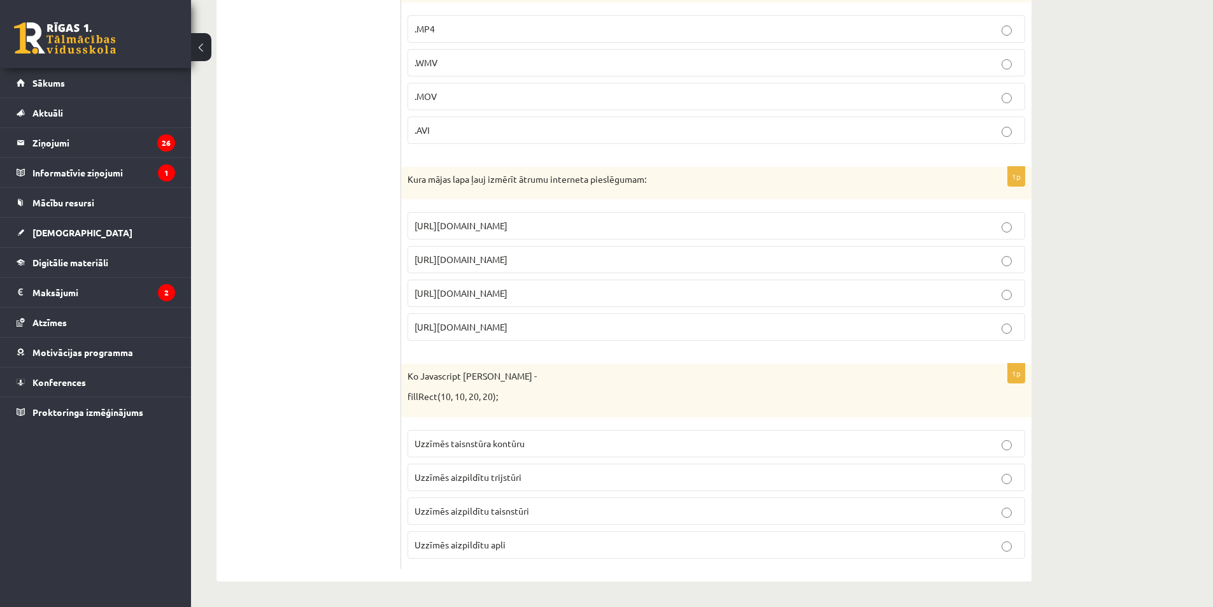
click at [553, 515] on p "Uzzīmēs aizpildītu taisnstūri" at bounding box center [717, 510] width 604 height 13
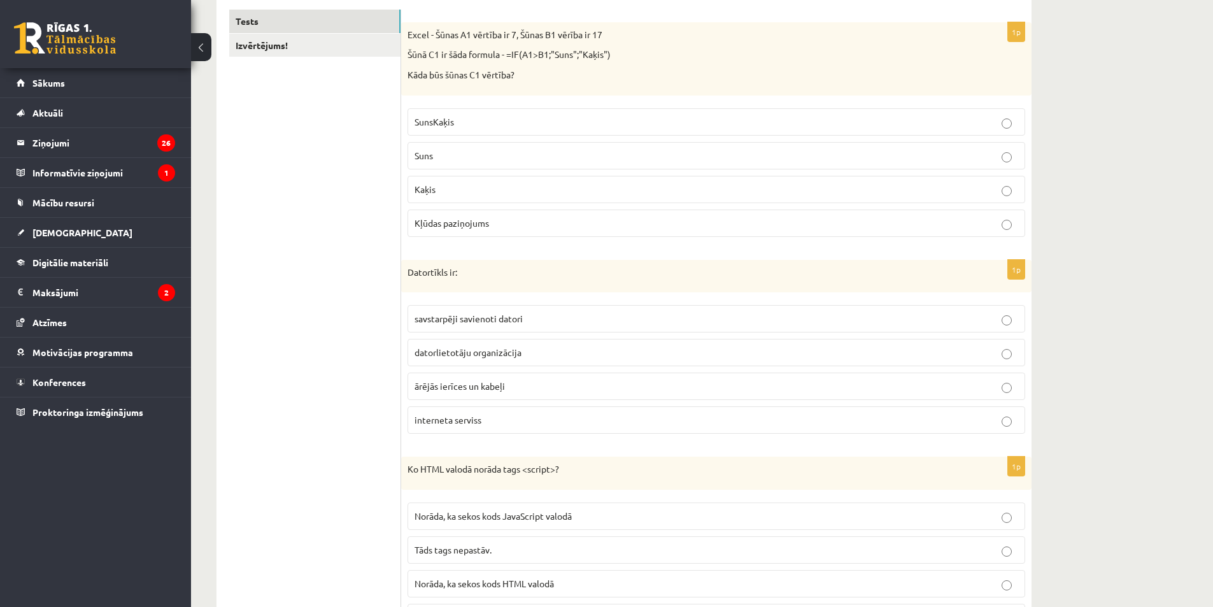
scroll to position [0, 0]
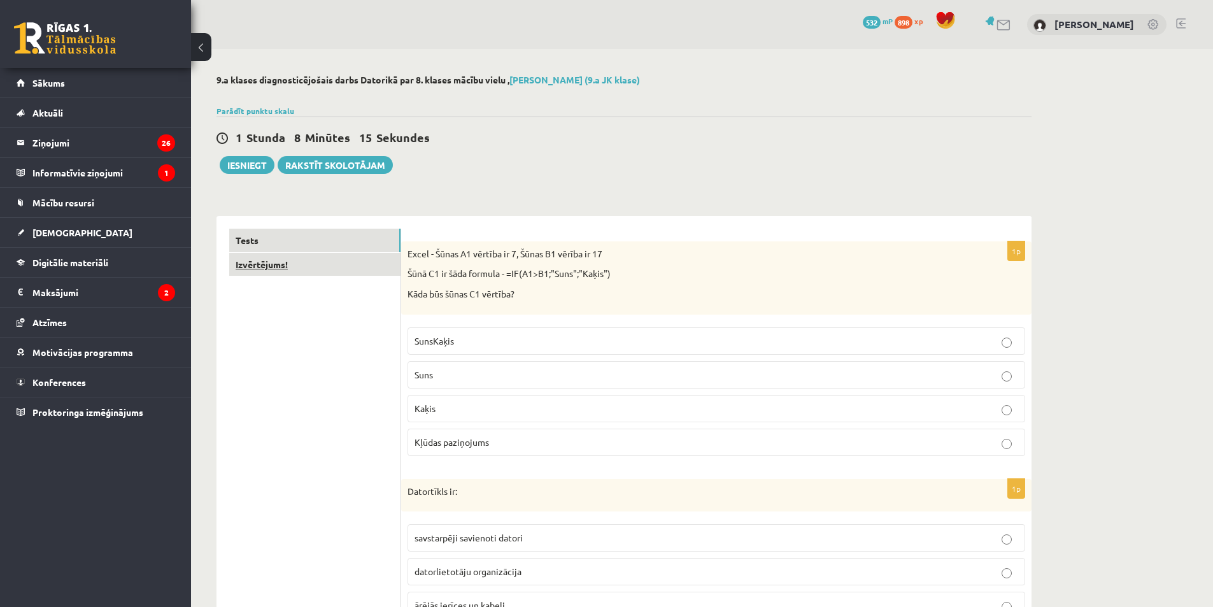
click at [282, 268] on link "Izvērtējums!" at bounding box center [314, 265] width 171 height 24
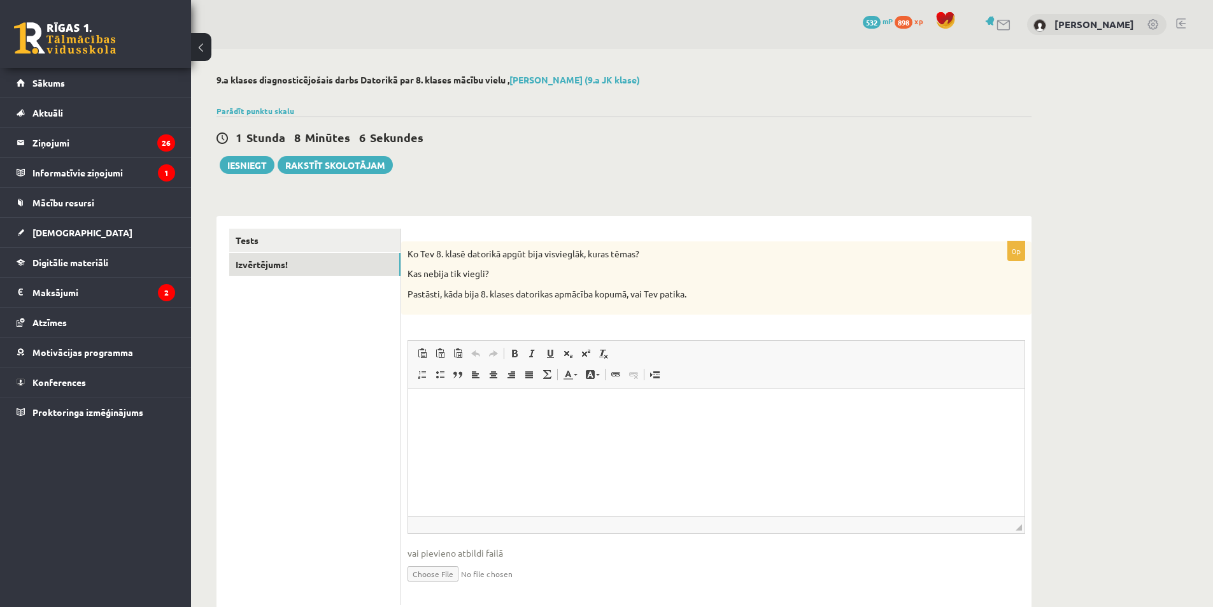
drag, startPoint x: 408, startPoint y: 248, endPoint x: 409, endPoint y: 257, distance: 8.9
click at [409, 257] on p "Ko Tev 8. klasē datorikā apgūt bija visvieglāk, kuras tēmas?" at bounding box center [685, 254] width 554 height 13
click at [470, 427] on html at bounding box center [716, 407] width 616 height 39
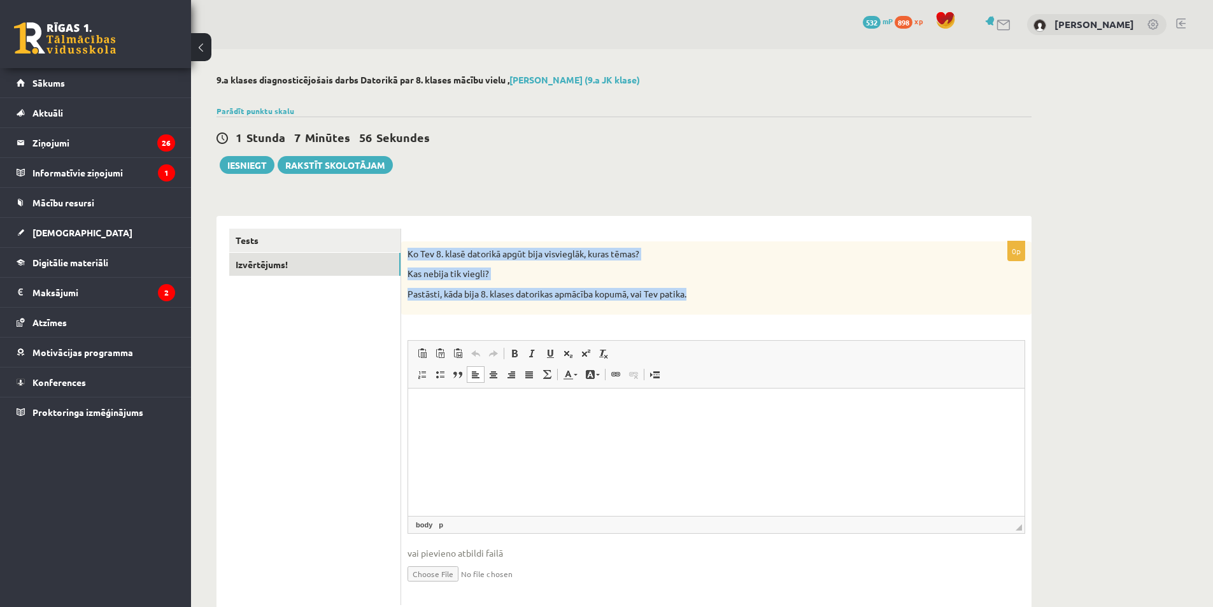
drag, startPoint x: 718, startPoint y: 309, endPoint x: 404, endPoint y: 251, distance: 318.6
click at [404, 251] on div "Ko Tev 8. klasē datorikā apgūt bija visvieglāk, kuras tēmas? Kas nebija tik vie…" at bounding box center [716, 277] width 630 height 73
copy div "Ko Tev 8. klasē datorikā apgūt bija visvieglāk, kuras tēmas? Kas nebija tik vie…"
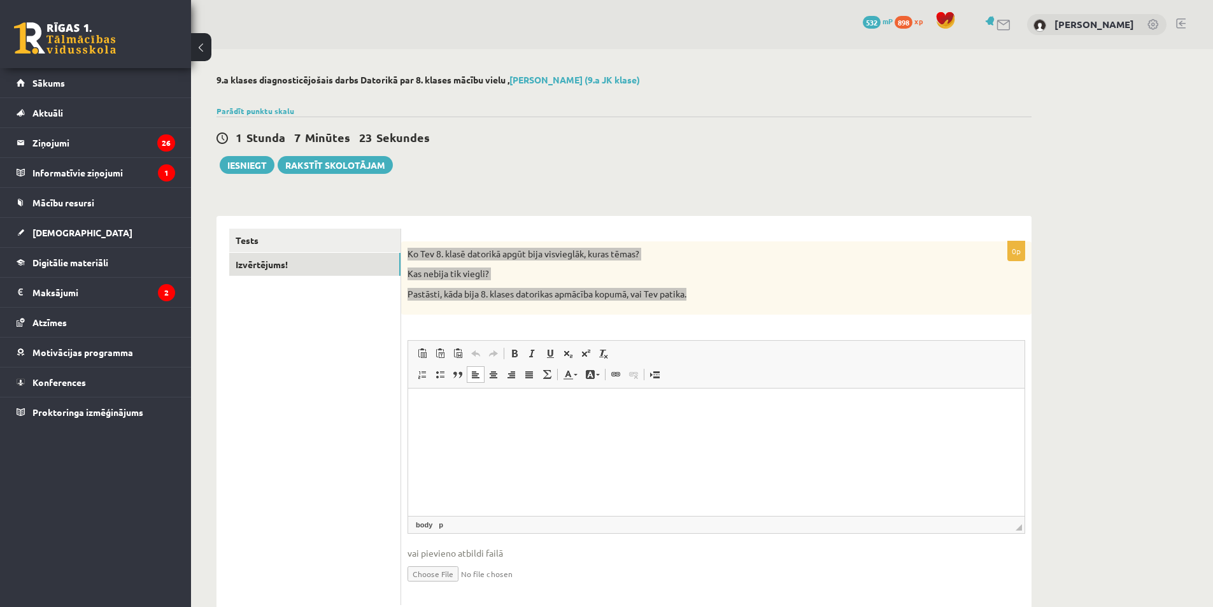
click at [434, 415] on html at bounding box center [716, 407] width 616 height 39
click at [599, 415] on html at bounding box center [716, 407] width 616 height 39
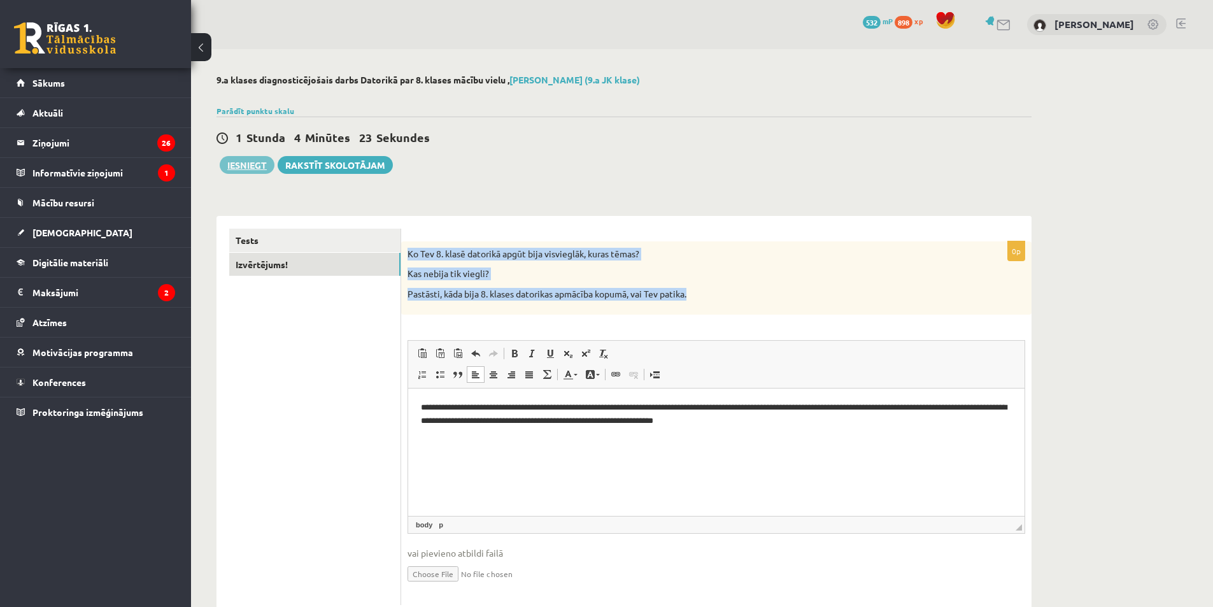
click at [249, 166] on button "Iesniegt" at bounding box center [247, 165] width 55 height 18
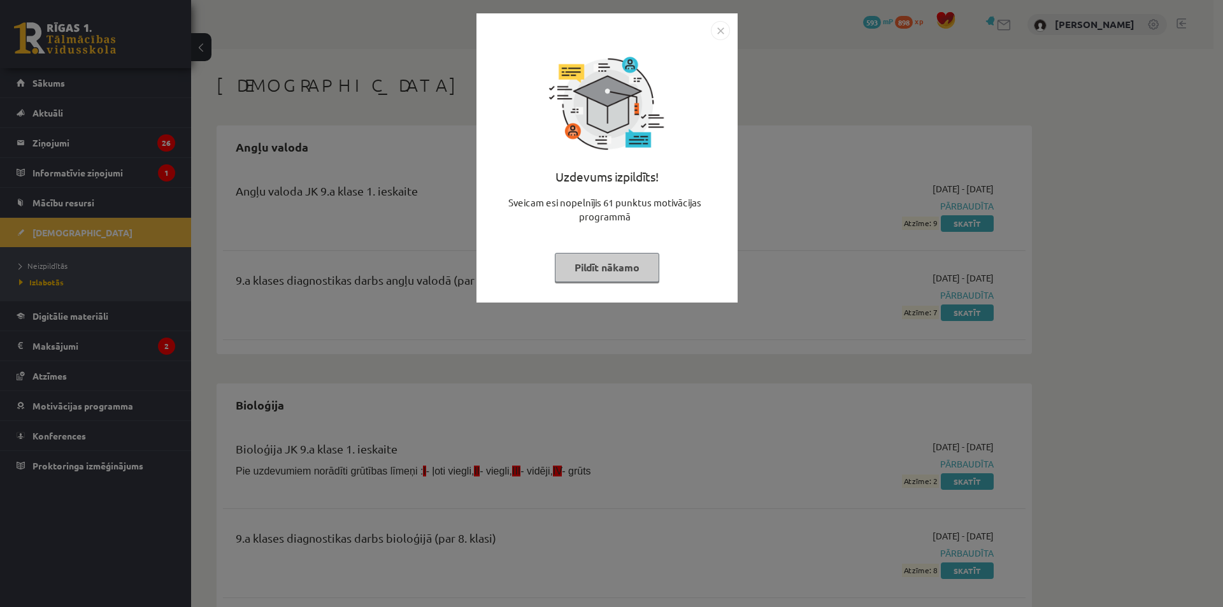
click at [727, 25] on img "Close" at bounding box center [720, 30] width 19 height 19
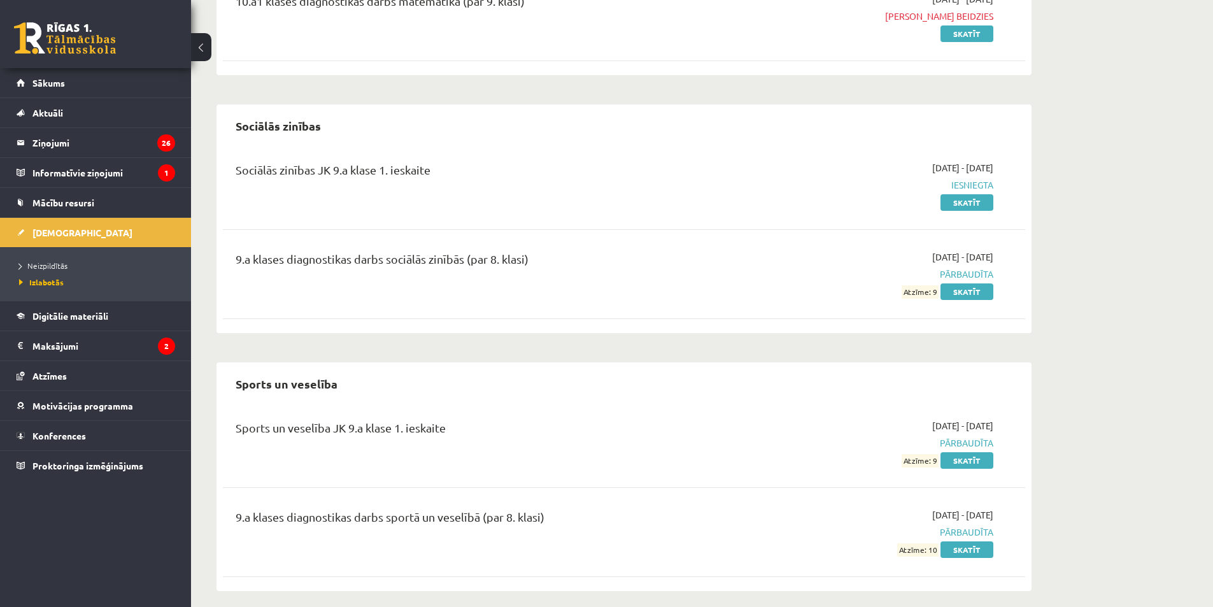
scroll to position [1926, 0]
